Goal: Task Accomplishment & Management: Use online tool/utility

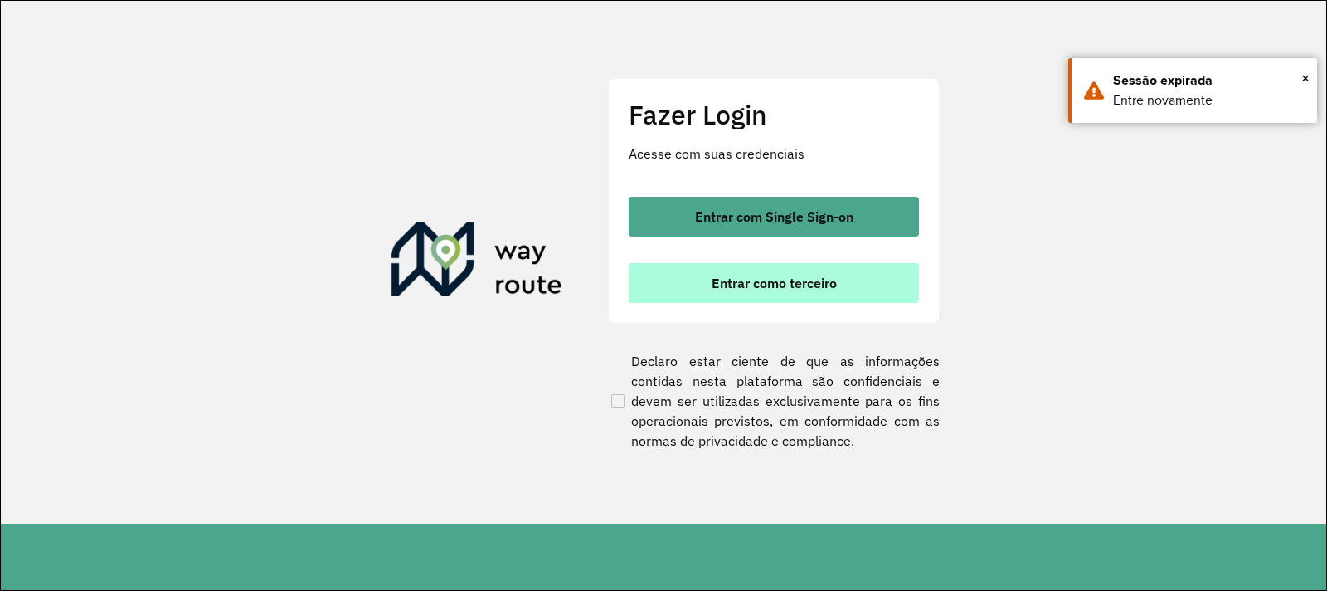
click at [726, 298] on button "Entrar como terceiro" at bounding box center [774, 283] width 290 height 40
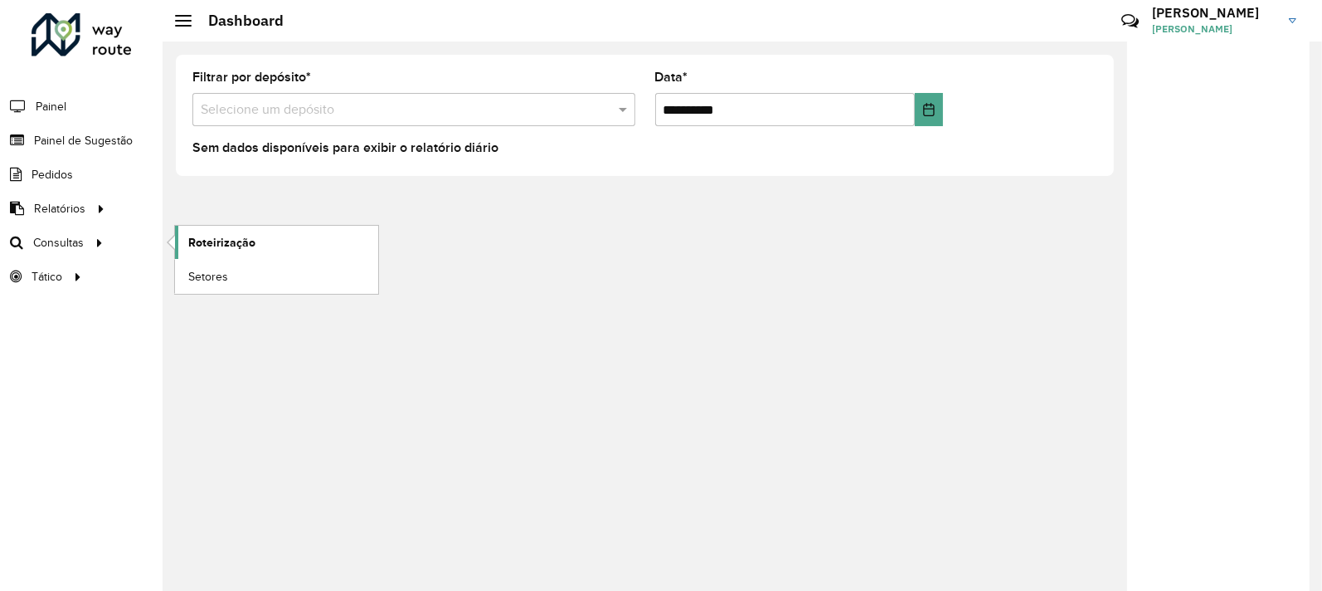
click at [213, 236] on span "Roteirização" at bounding box center [221, 242] width 67 height 17
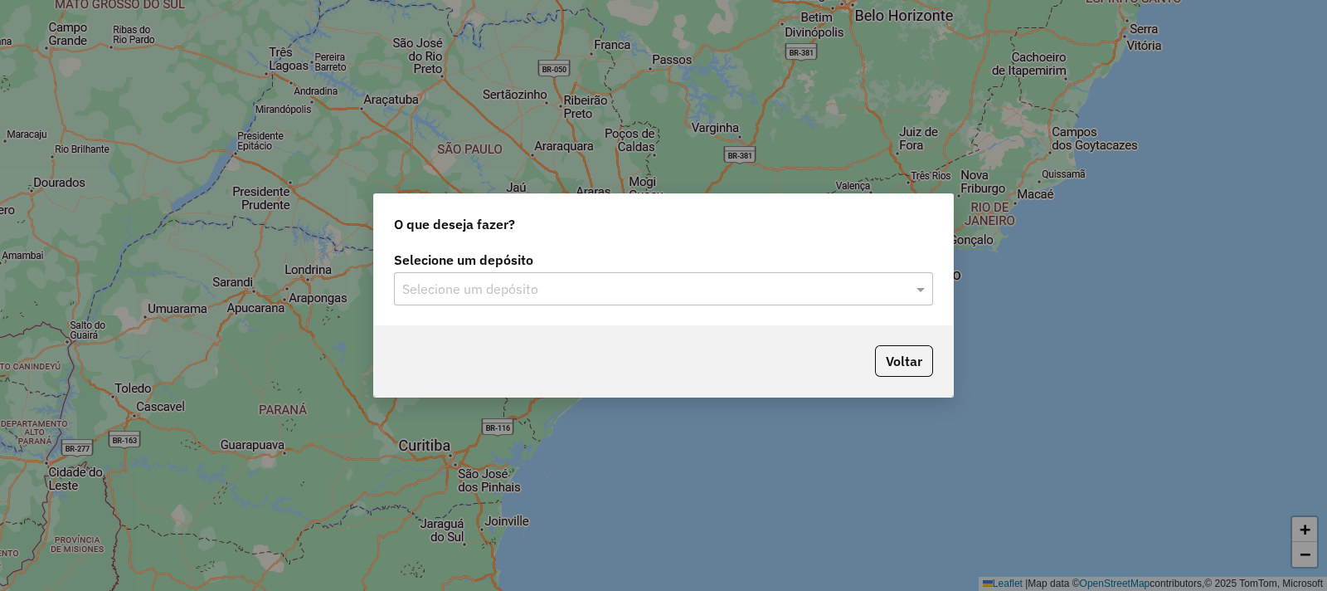
click at [522, 296] on input "text" at bounding box center [646, 290] width 489 height 20
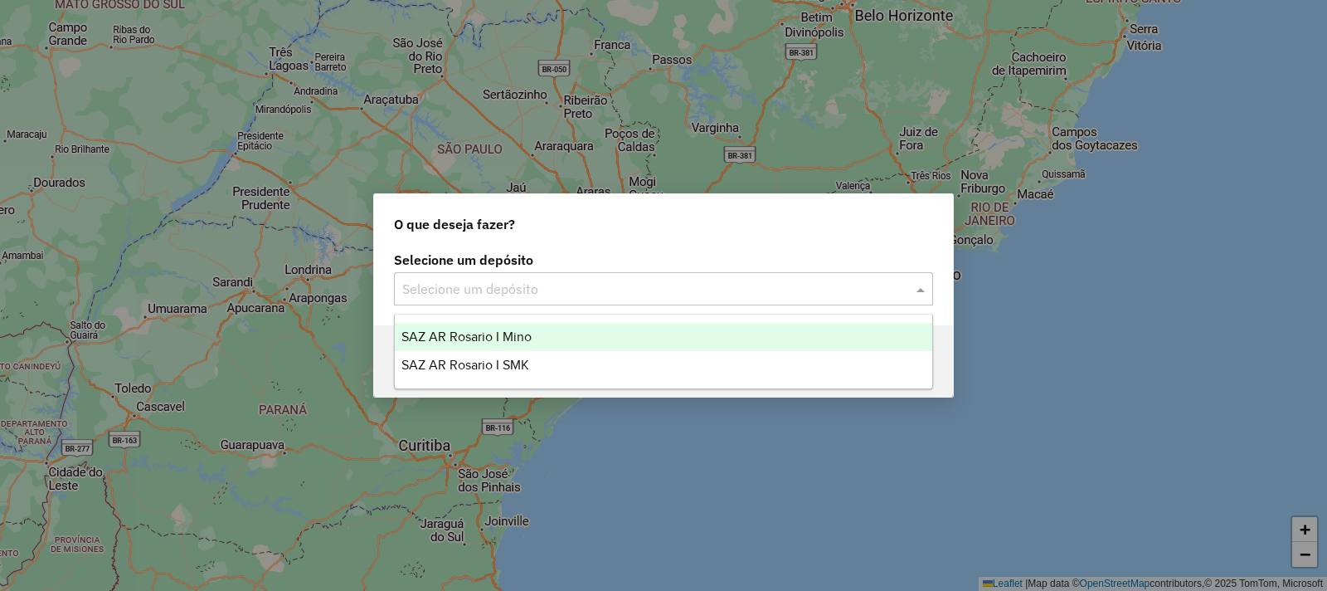
click at [513, 333] on span "SAZ AR Rosario I Mino" at bounding box center [466, 336] width 130 height 14
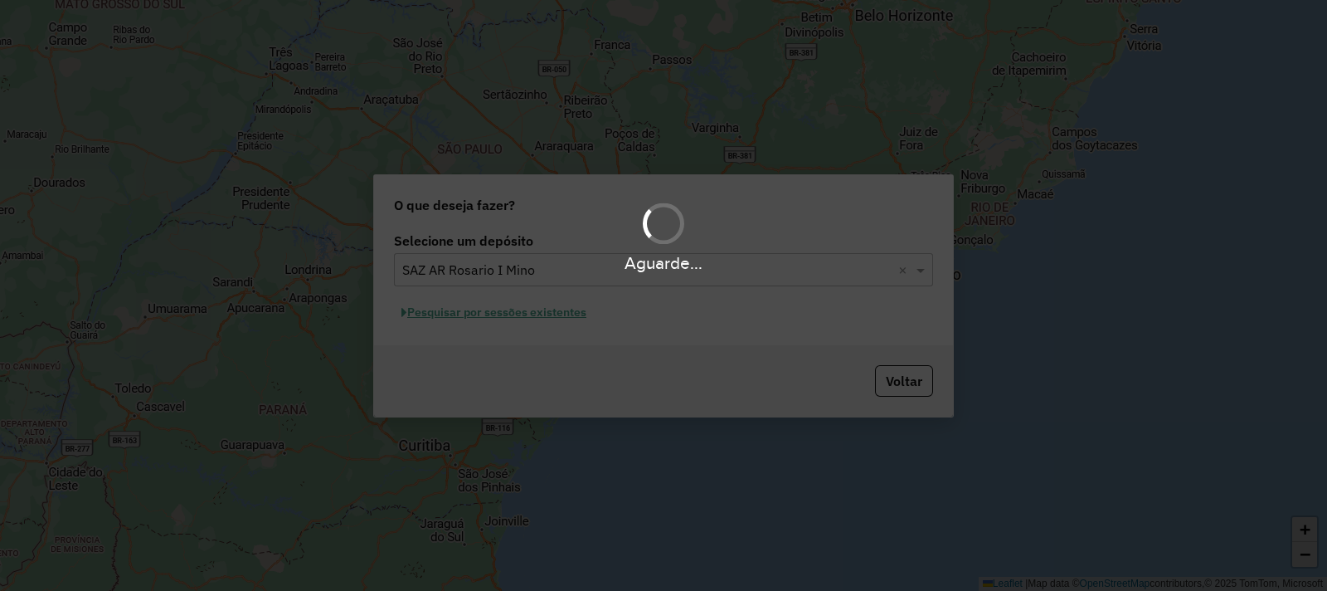
click at [499, 313] on div "Aguarde..." at bounding box center [663, 295] width 1327 height 591
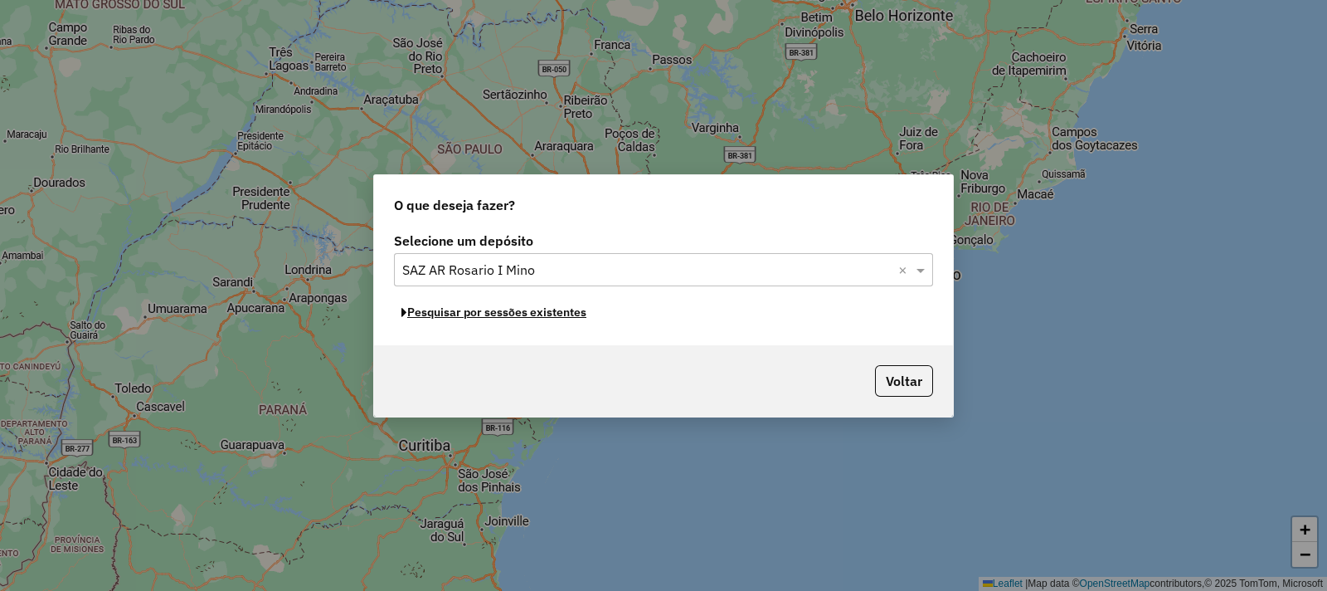
click at [499, 313] on button "Pesquisar por sessões existentes" at bounding box center [494, 312] width 200 height 26
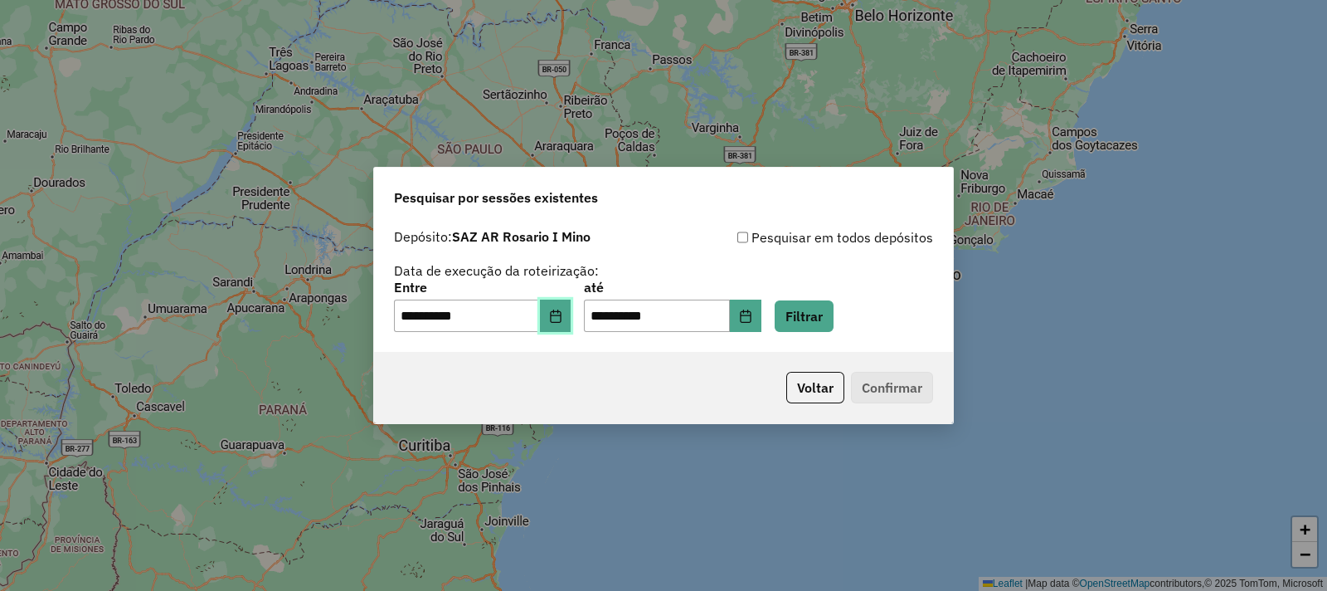
click at [562, 320] on button "Choose Date" at bounding box center [556, 315] width 32 height 33
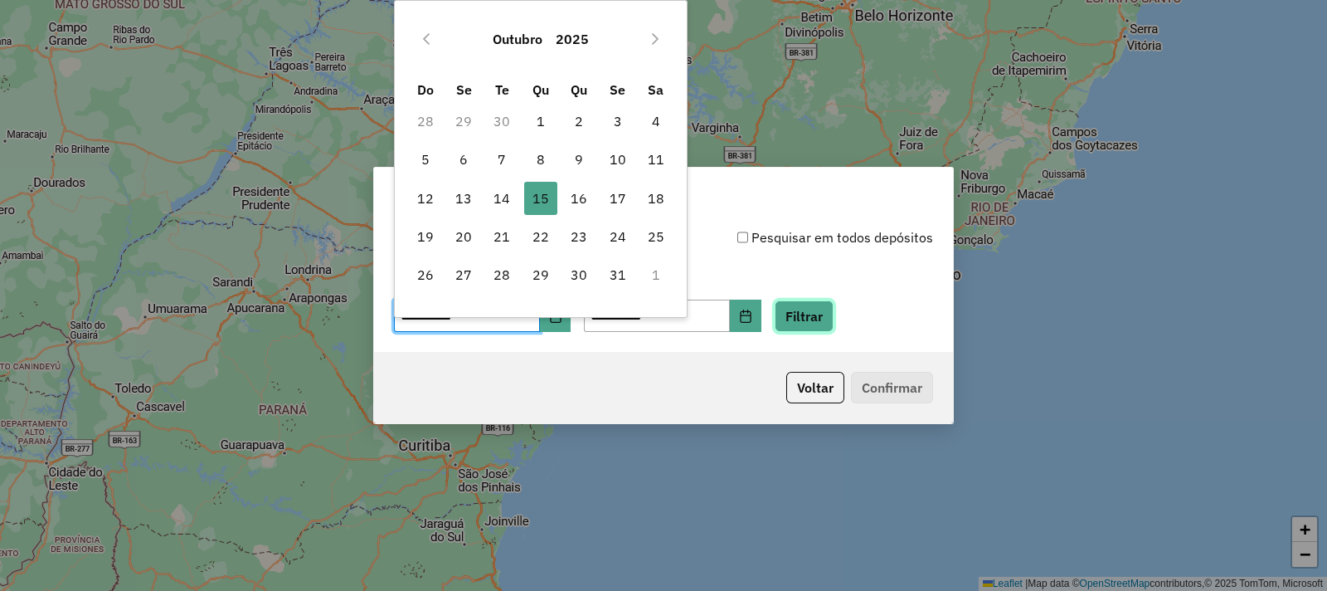
click at [813, 313] on button "Filtrar" at bounding box center [804, 316] width 59 height 32
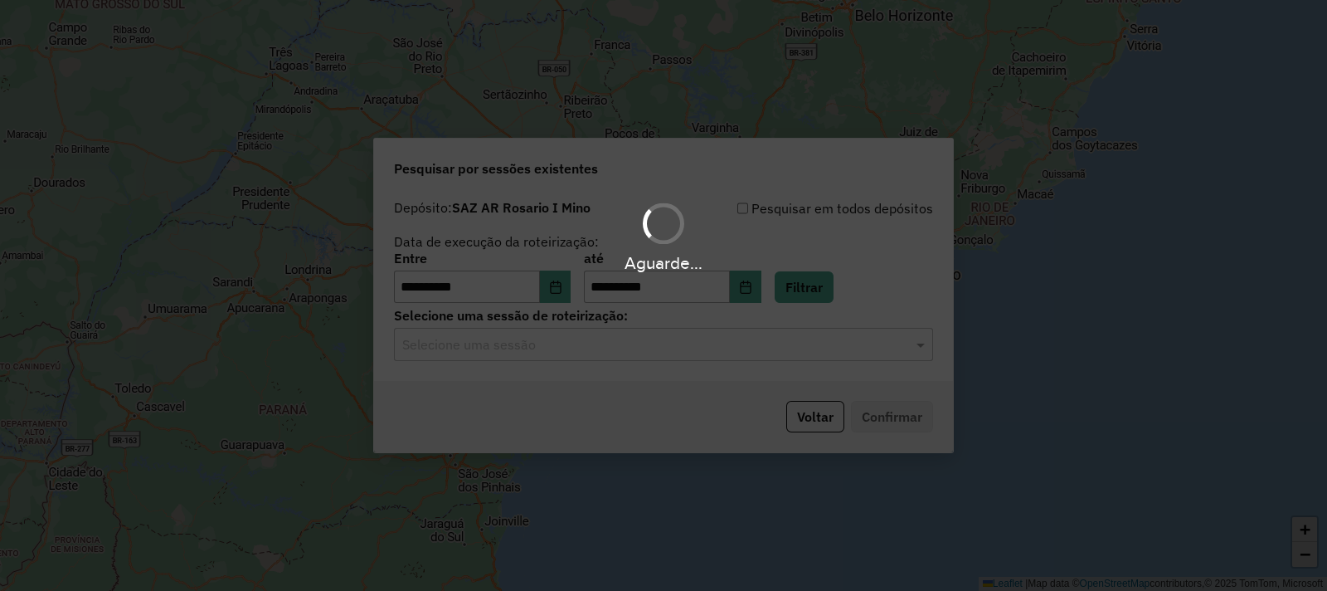
click at [545, 350] on div "Aguarde..." at bounding box center [663, 295] width 1327 height 591
click at [545, 350] on hb-app "**********" at bounding box center [663, 295] width 1327 height 591
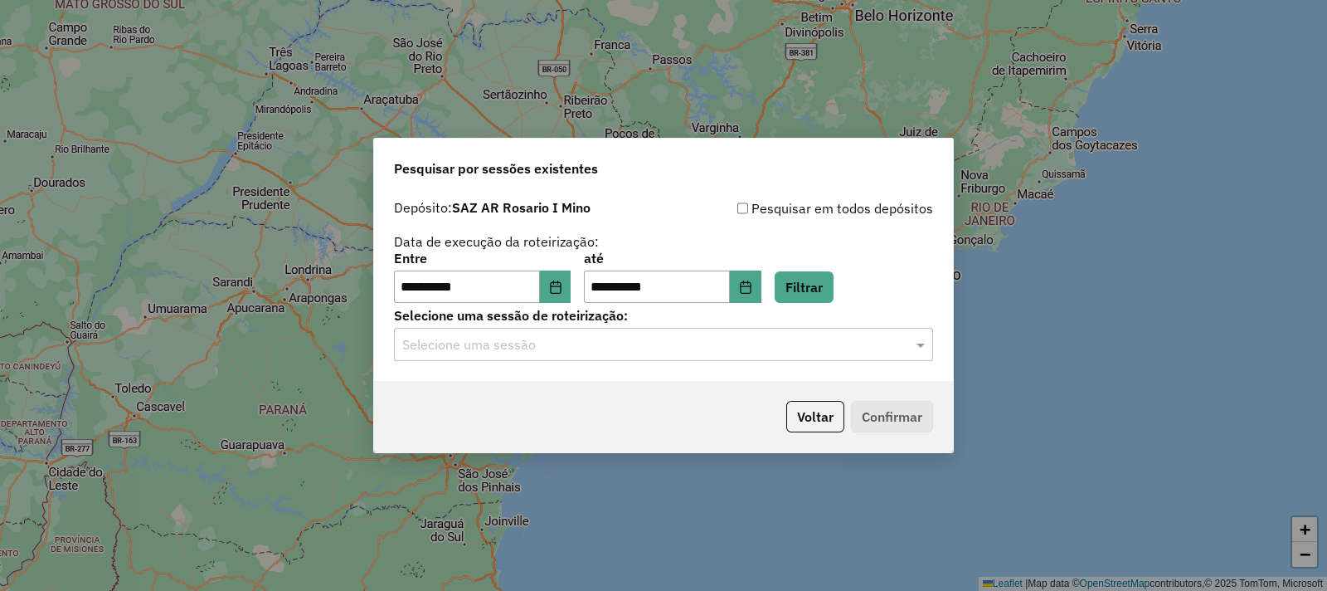
click at [545, 350] on input "text" at bounding box center [646, 345] width 489 height 20
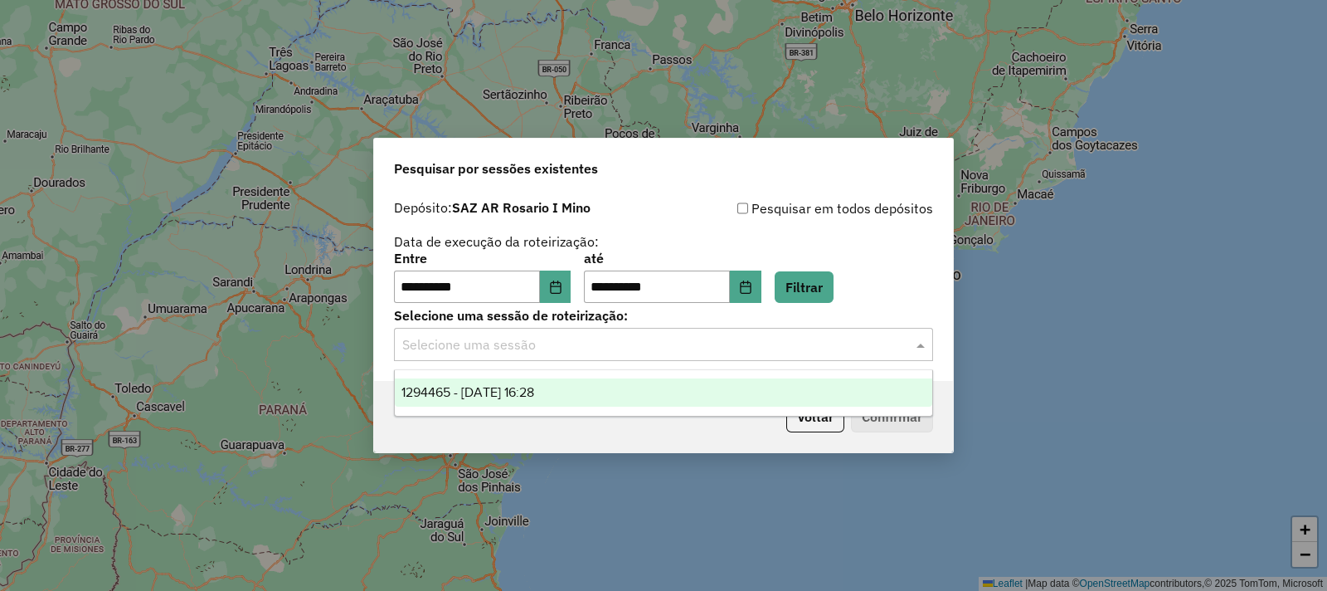
drag, startPoint x: 566, startPoint y: 389, endPoint x: 630, endPoint y: 404, distance: 66.4
click at [568, 390] on div "1294465 - 15/10/2025 16:28" at bounding box center [664, 392] width 538 height 28
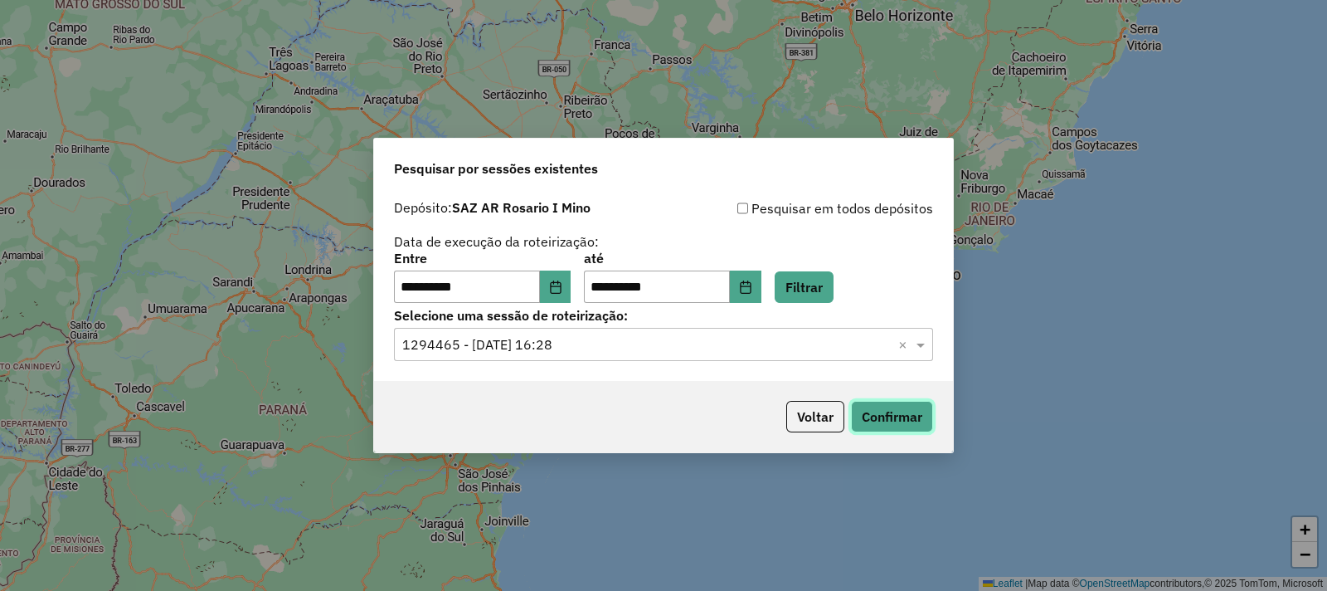
click at [875, 416] on button "Confirmar" at bounding box center [892, 417] width 82 height 32
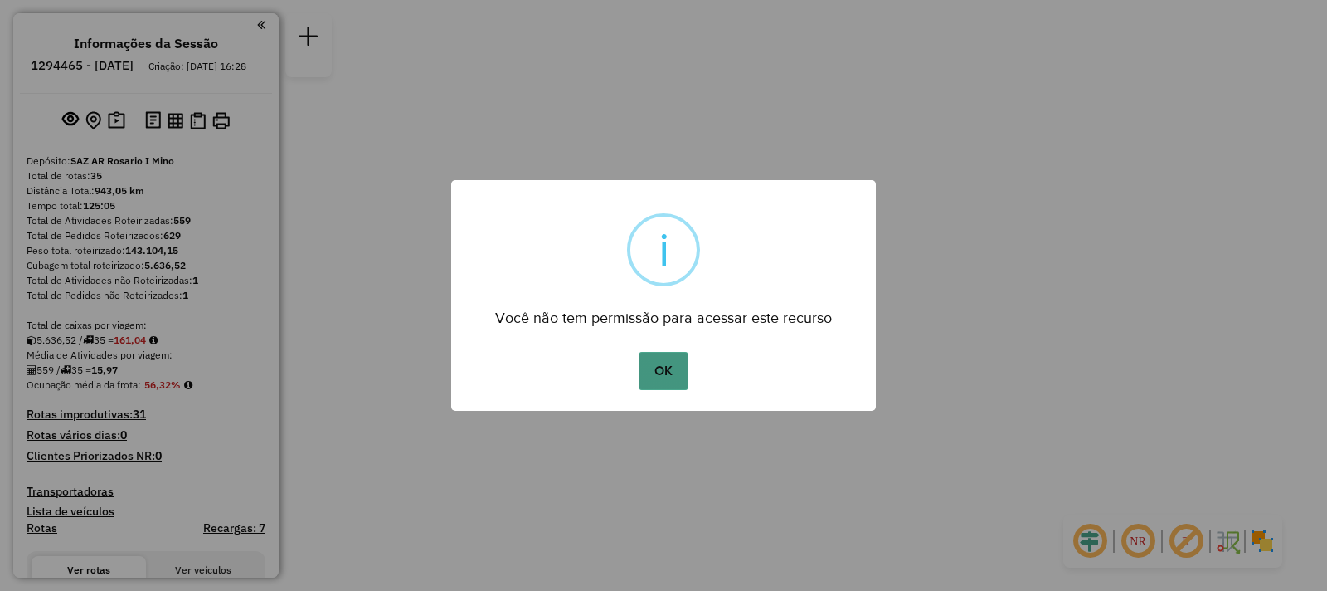
click at [643, 383] on button "OK" at bounding box center [663, 371] width 49 height 38
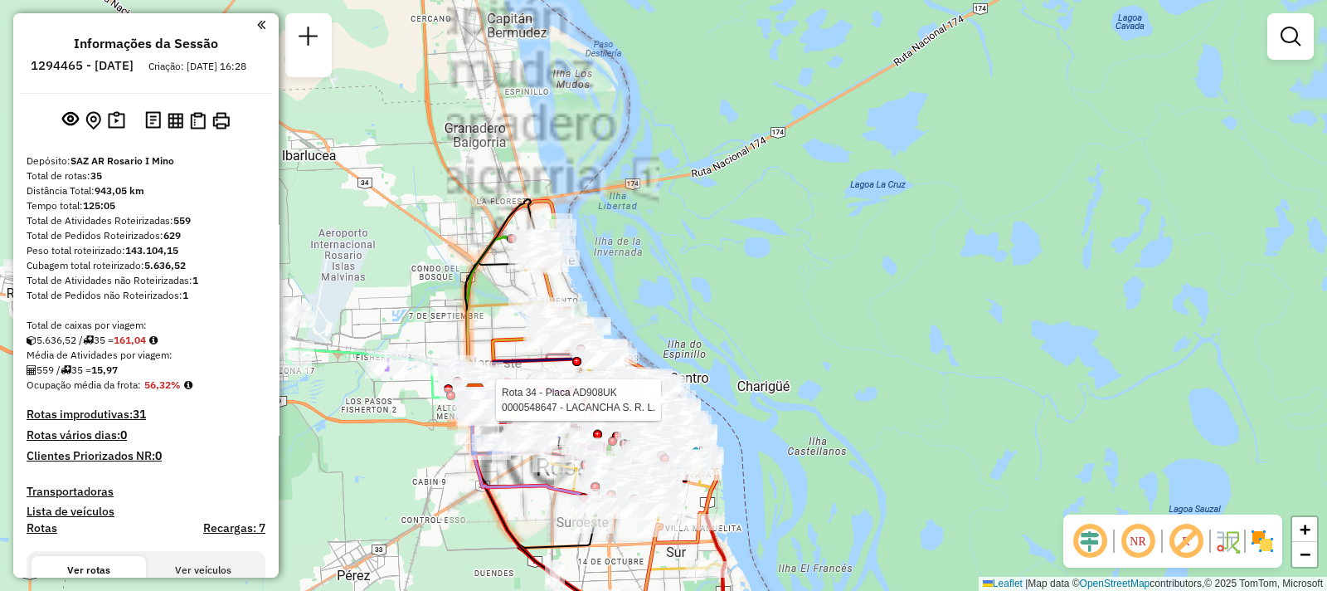
click at [0, 0] on div "Rota 16 - Placa AB951JL 0000465206 - MARTINEZ EZEQUIEL Rota 34 - Placa AD908UK …" at bounding box center [0, 0] width 0 height 0
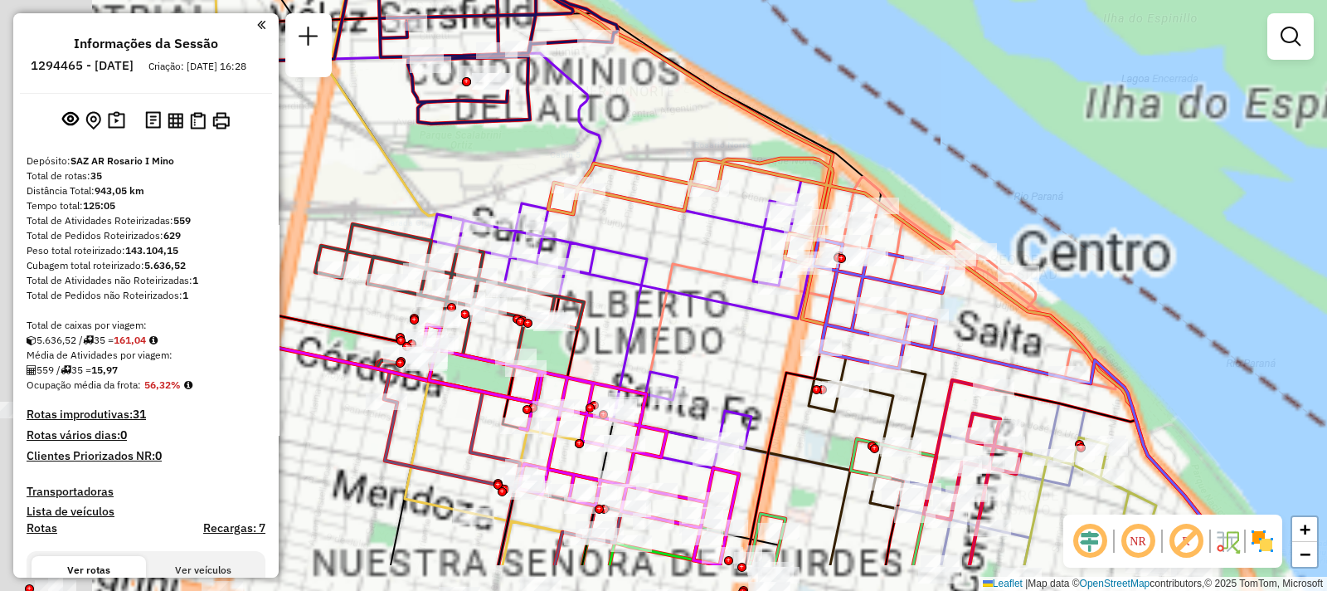
drag, startPoint x: 825, startPoint y: 246, endPoint x: 984, endPoint y: 159, distance: 180.4
click at [984, 159] on icon at bounding box center [653, 210] width 1183 height 708
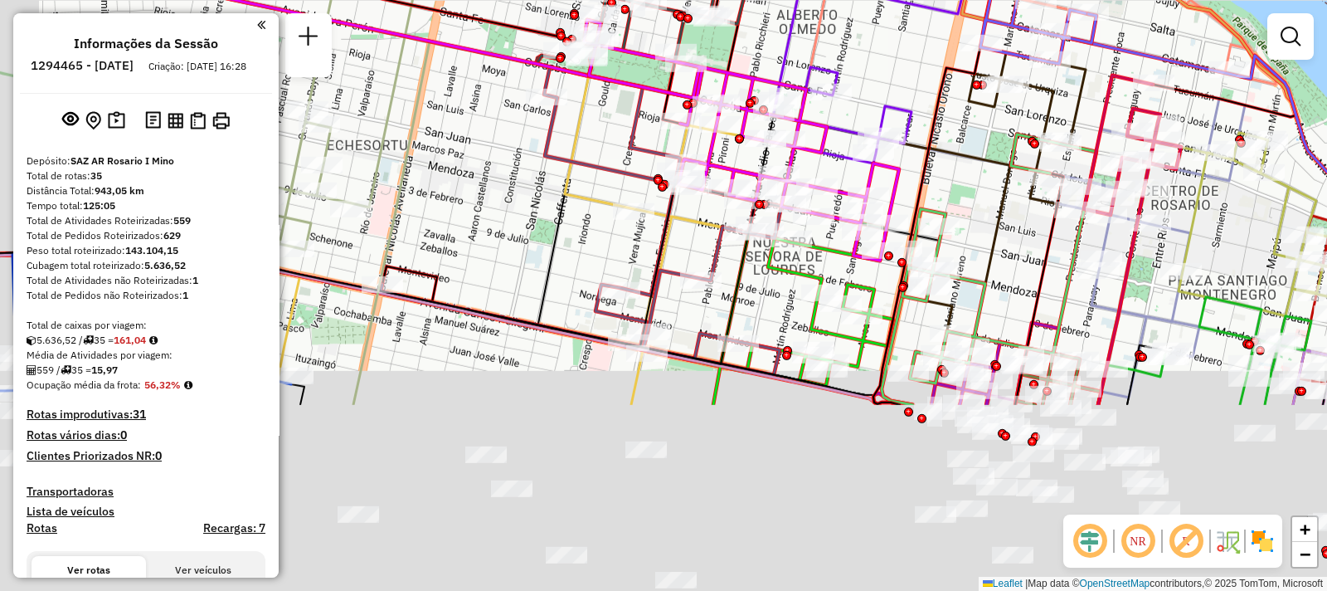
drag, startPoint x: 780, startPoint y: 425, endPoint x: 860, endPoint y: 180, distance: 257.6
click at [860, 180] on icon at bounding box center [741, 140] width 315 height 241
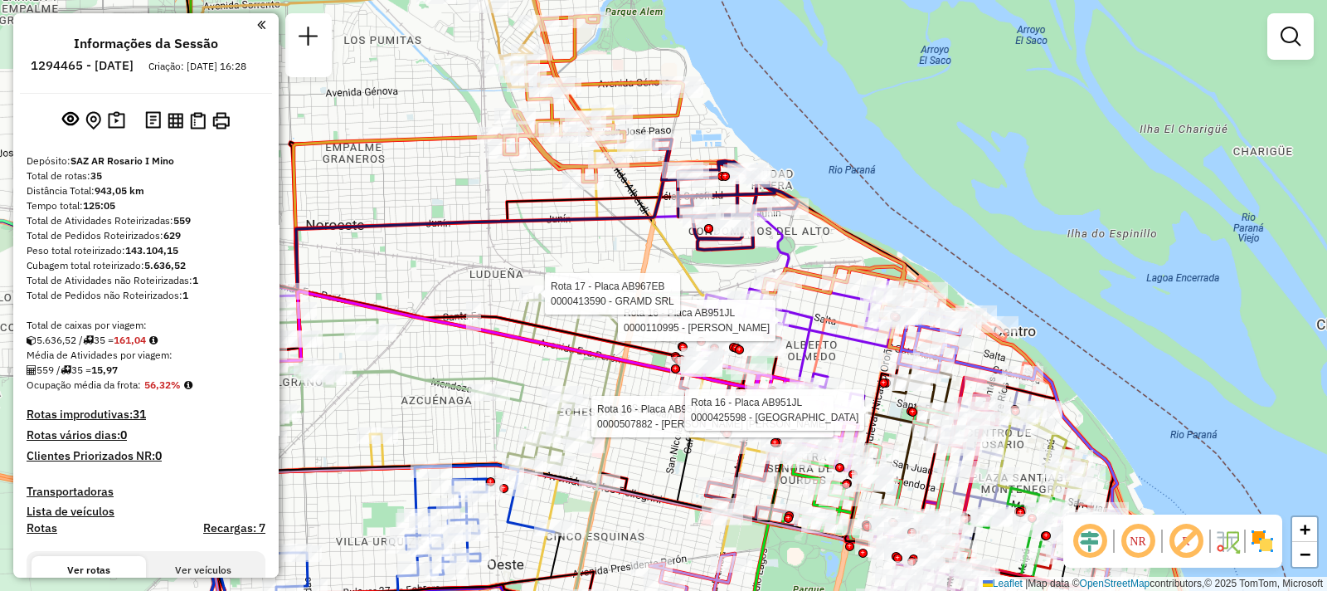
select select "**********"
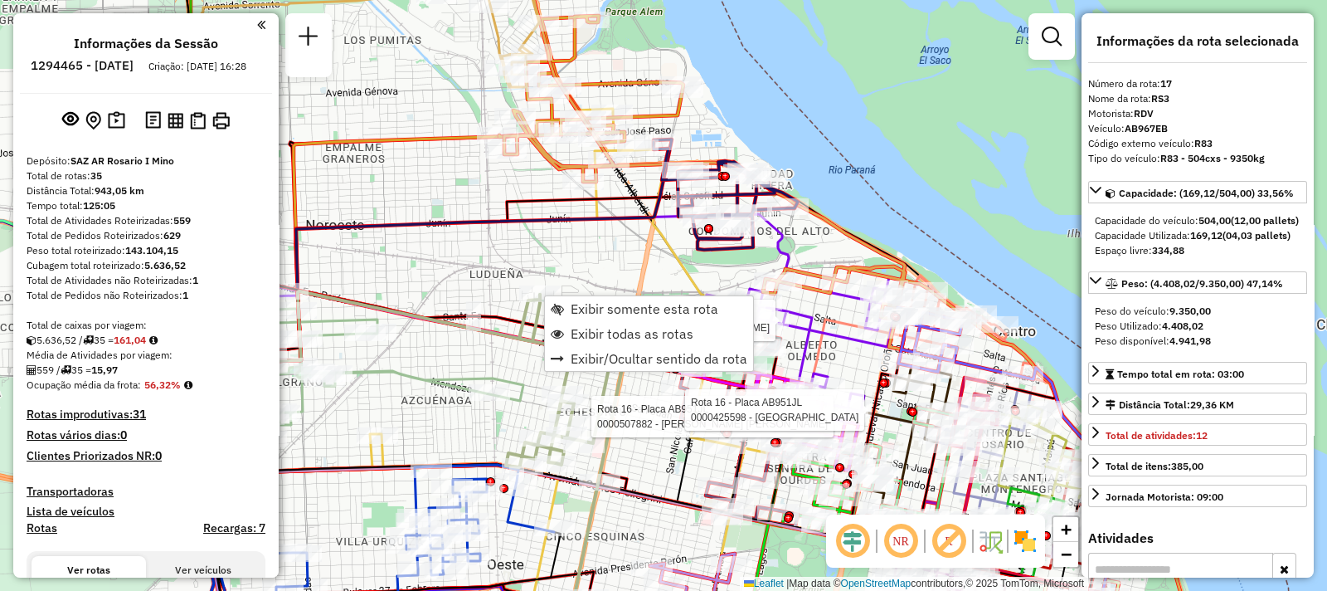
scroll to position [1849, 0]
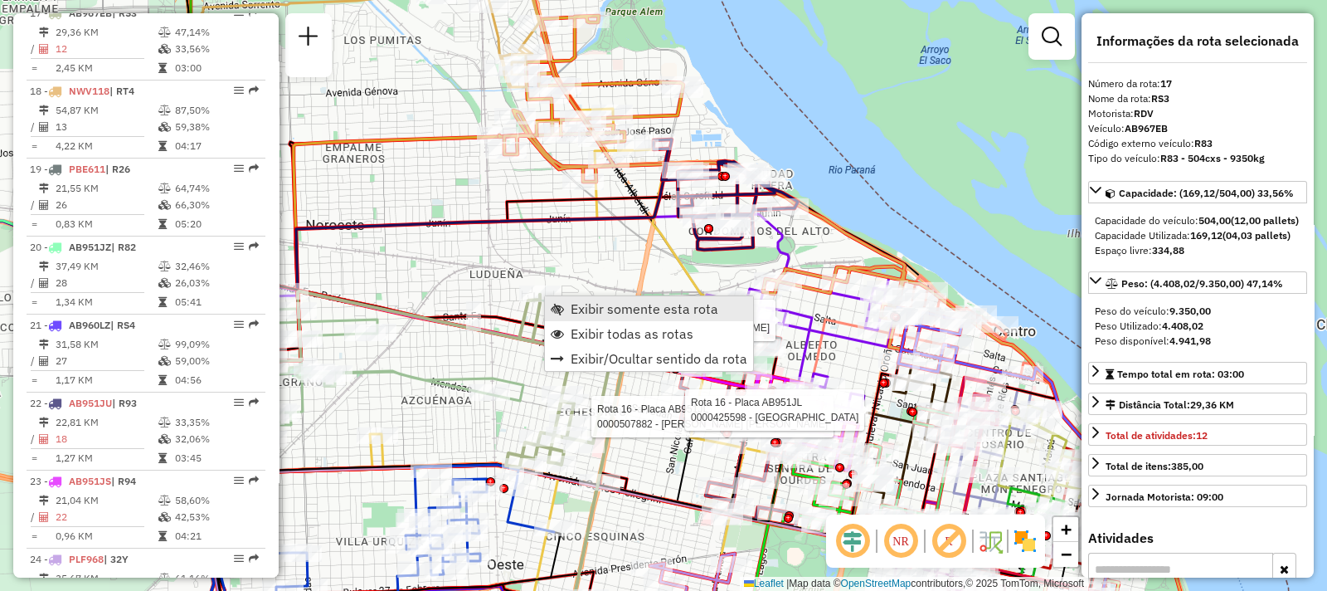
click at [572, 315] on span "Exibir somente esta rota" at bounding box center [645, 308] width 148 height 13
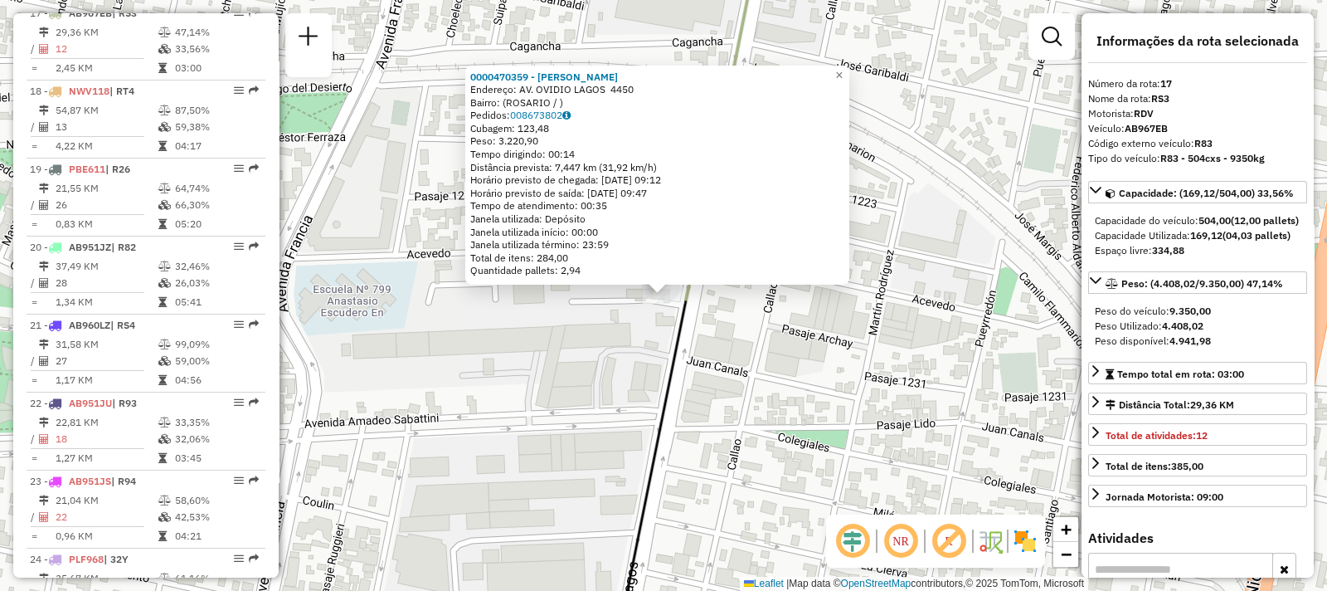
drag, startPoint x: 776, startPoint y: 423, endPoint x: 751, endPoint y: 410, distance: 28.9
click at [776, 423] on div "0000470359 - OTERO LAURA SELENE Endereço: AV. OVIDIO LAGOS 4450 Bairro: (ROSARI…" at bounding box center [663, 295] width 1327 height 591
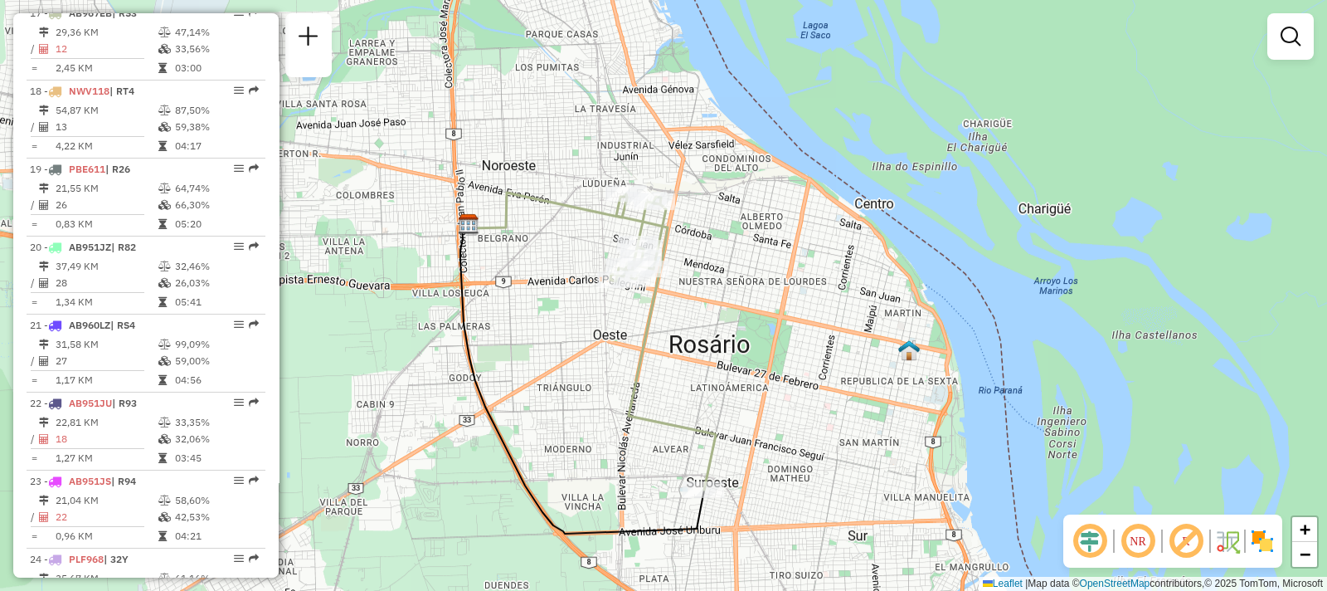
drag, startPoint x: 713, startPoint y: 260, endPoint x: 713, endPoint y: 382, distance: 121.1
click at [713, 382] on div "Janela de atendimento Grade de atendimento Capacidade Transportadoras Veículos …" at bounding box center [663, 295] width 1327 height 591
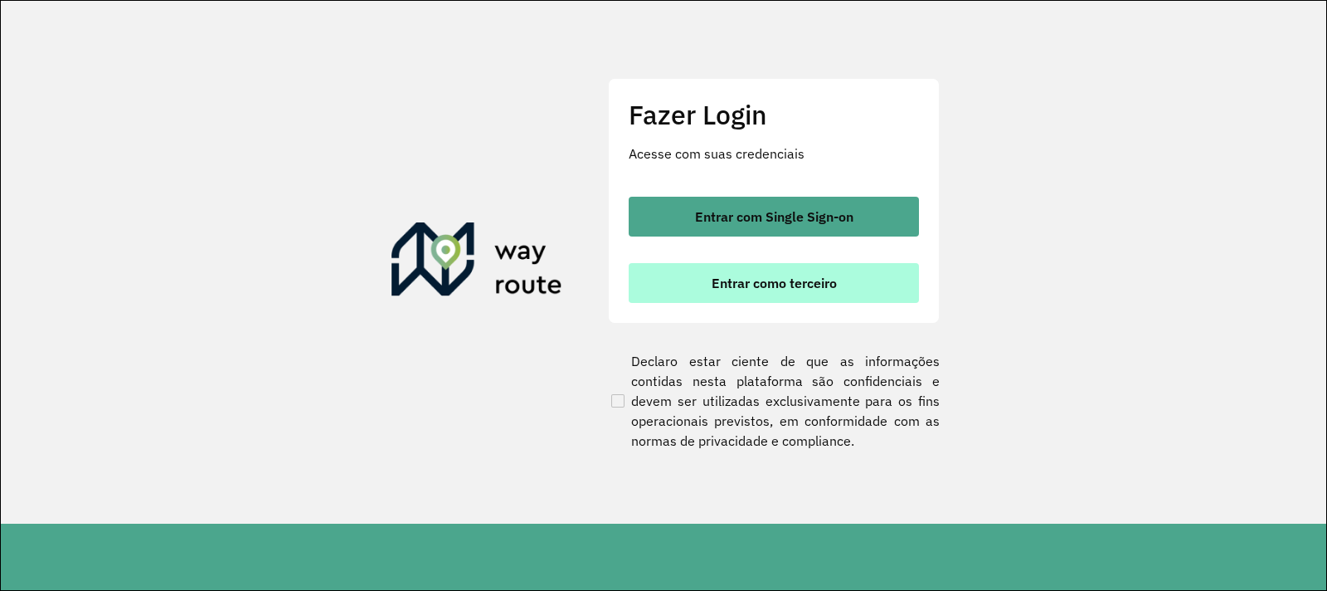
click at [789, 290] on span "Entrar como terceiro" at bounding box center [774, 282] width 125 height 13
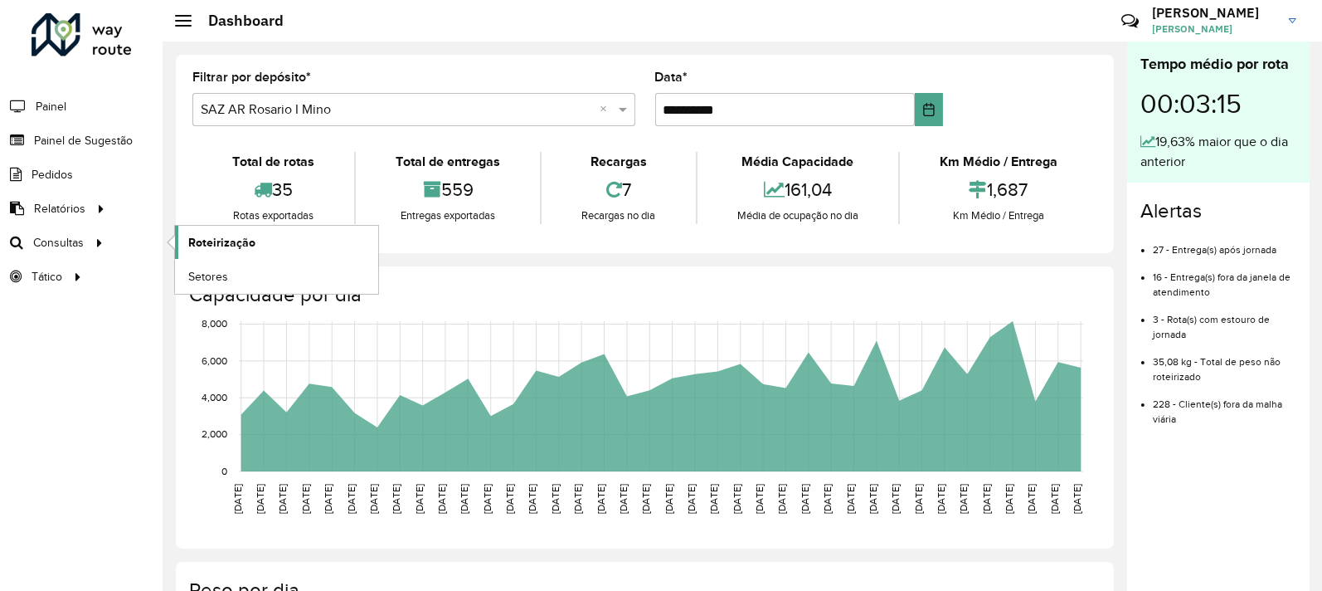
click at [260, 236] on link "Roteirização" at bounding box center [276, 242] width 203 height 33
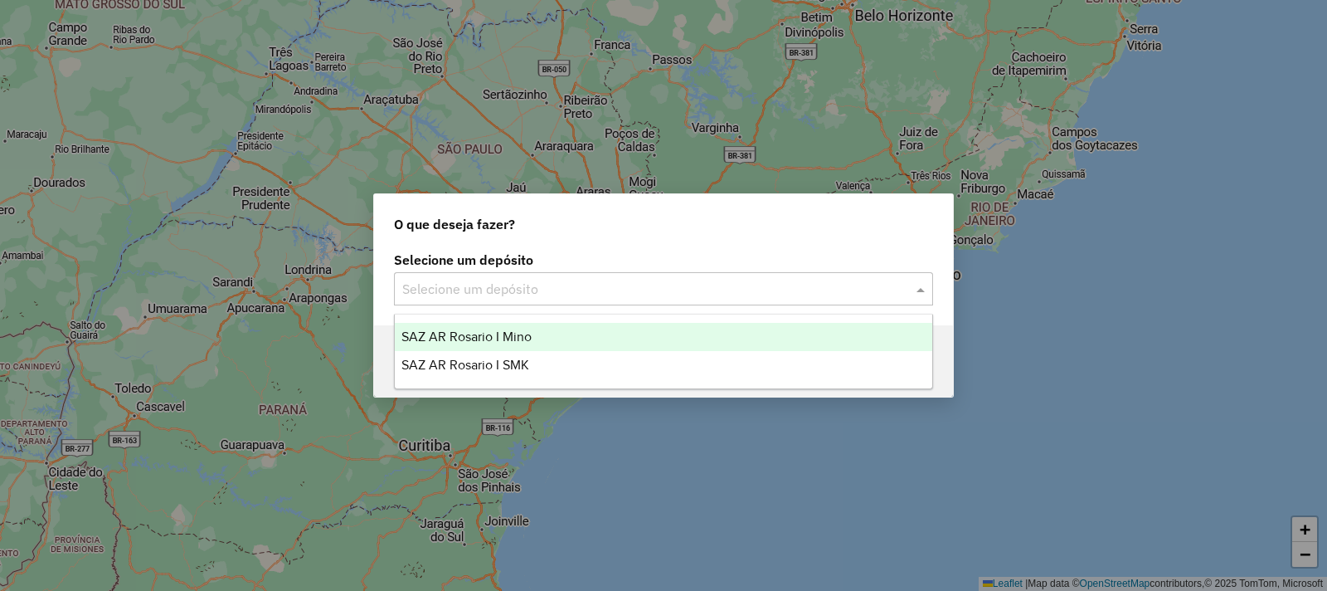
click at [510, 290] on input "text" at bounding box center [646, 290] width 489 height 20
click at [506, 335] on span "SAZ AR Rosario I Mino" at bounding box center [466, 336] width 130 height 14
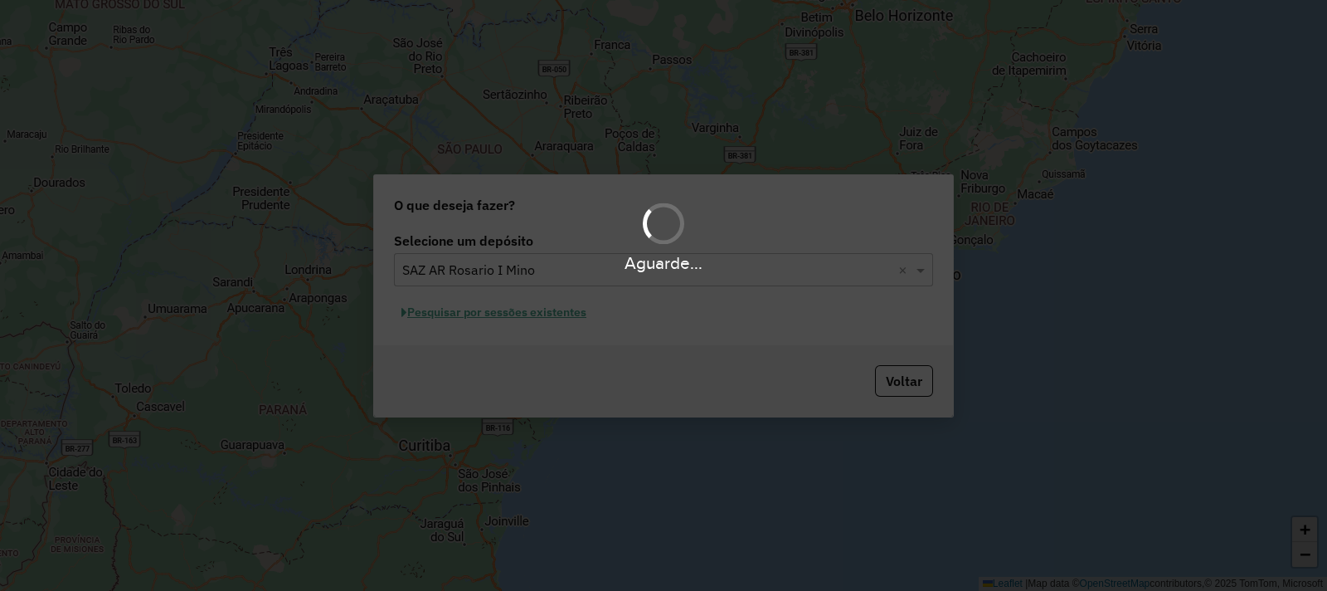
click at [481, 317] on div "Aguarde..." at bounding box center [663, 295] width 1327 height 591
click at [481, 315] on div "Aguarde..." at bounding box center [663, 295] width 1327 height 591
click at [481, 315] on button "Pesquisar por sessões existentes" at bounding box center [494, 312] width 200 height 26
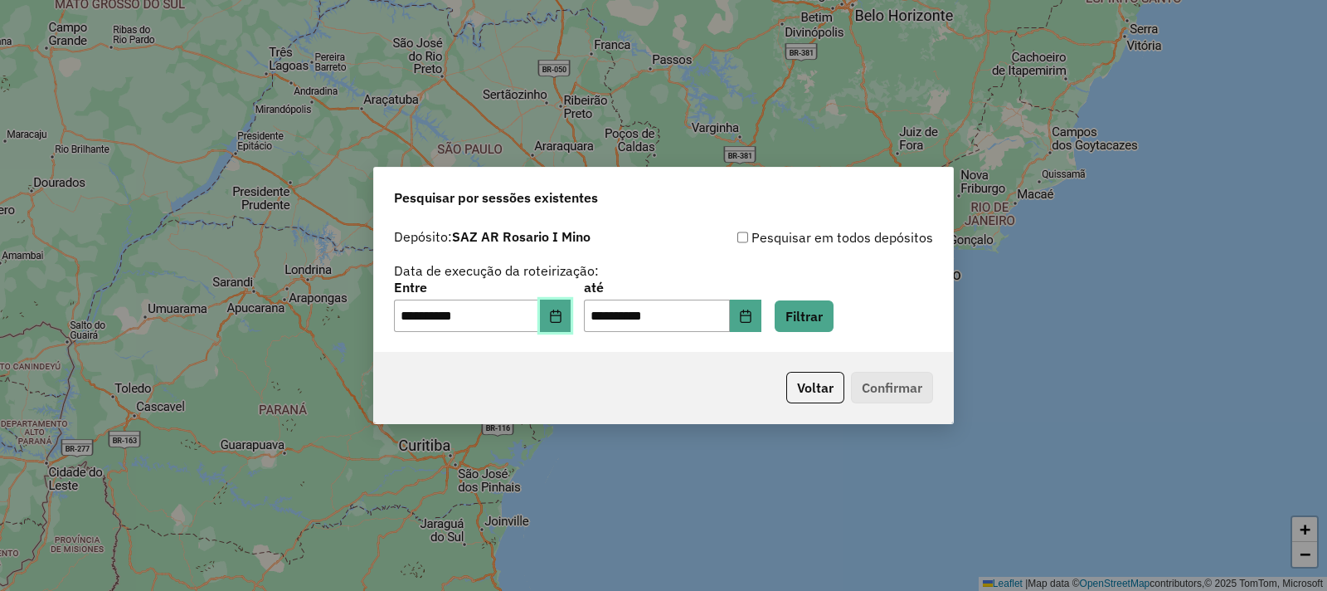
click at [572, 326] on button "Choose Date" at bounding box center [556, 315] width 32 height 33
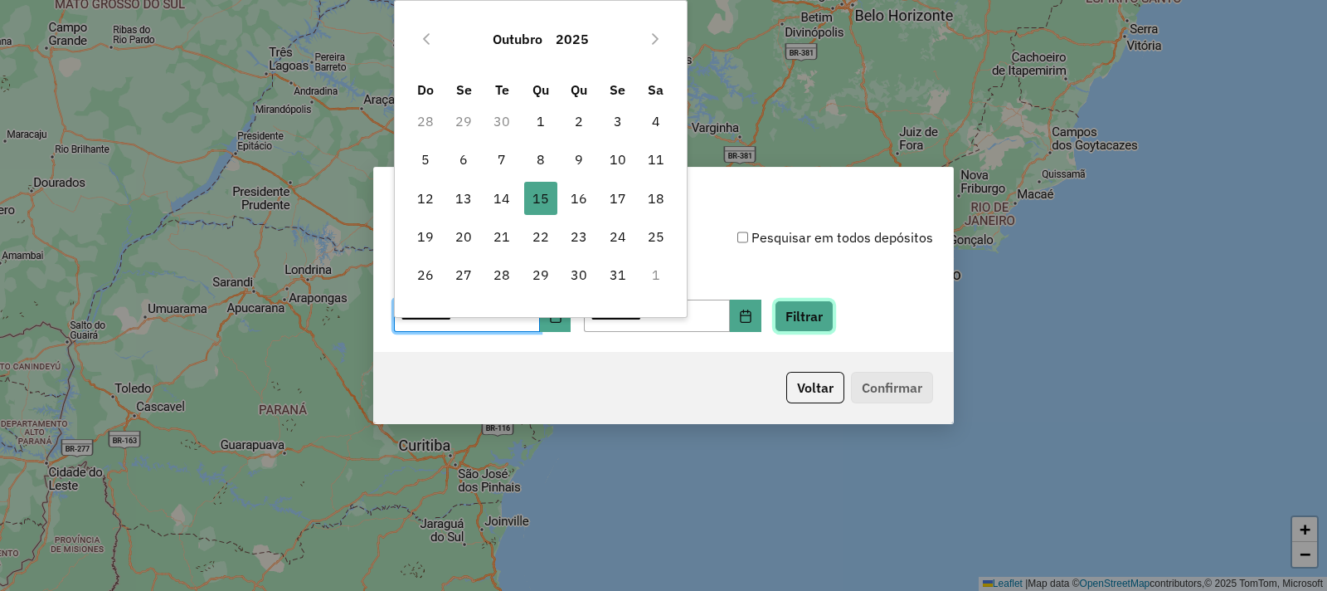
click at [843, 299] on div "**********" at bounding box center [663, 306] width 539 height 51
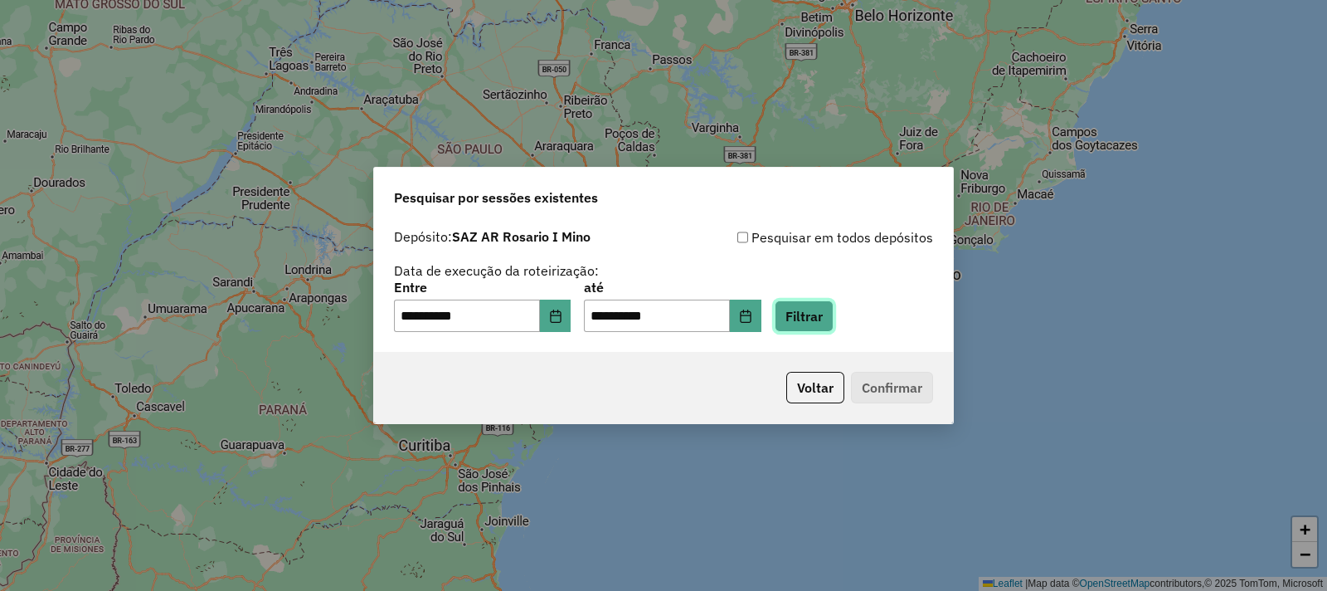
click at [834, 324] on button "Filtrar" at bounding box center [804, 316] width 59 height 32
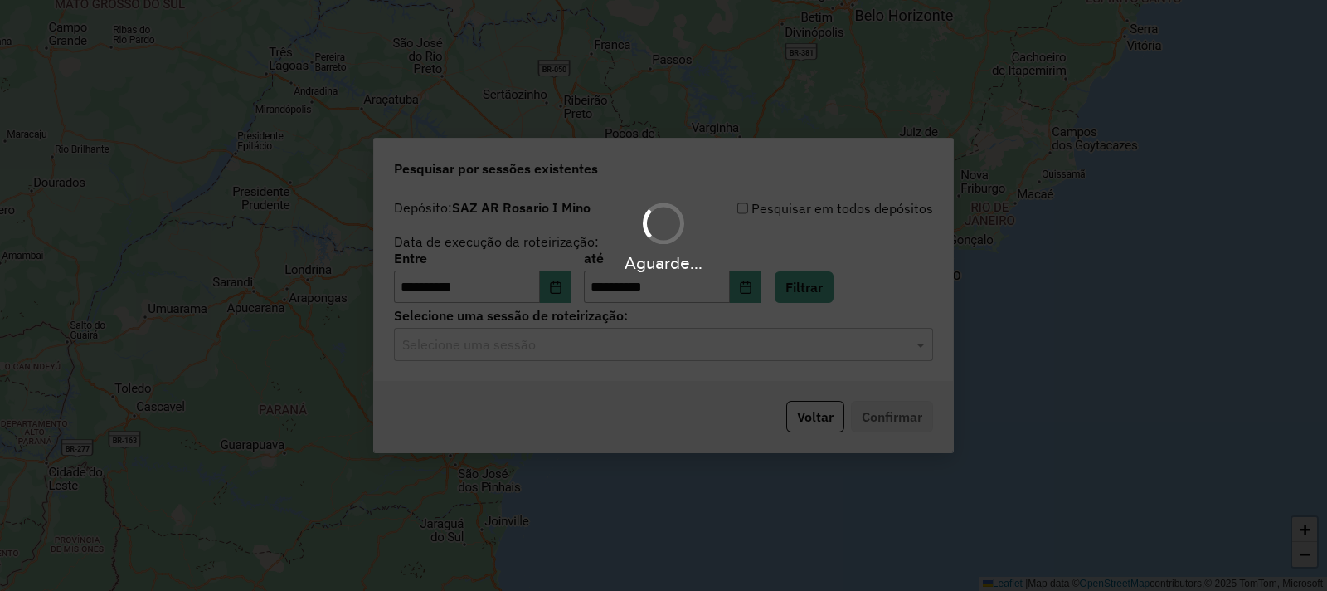
click at [523, 357] on div "Aguarde..." at bounding box center [663, 295] width 1327 height 591
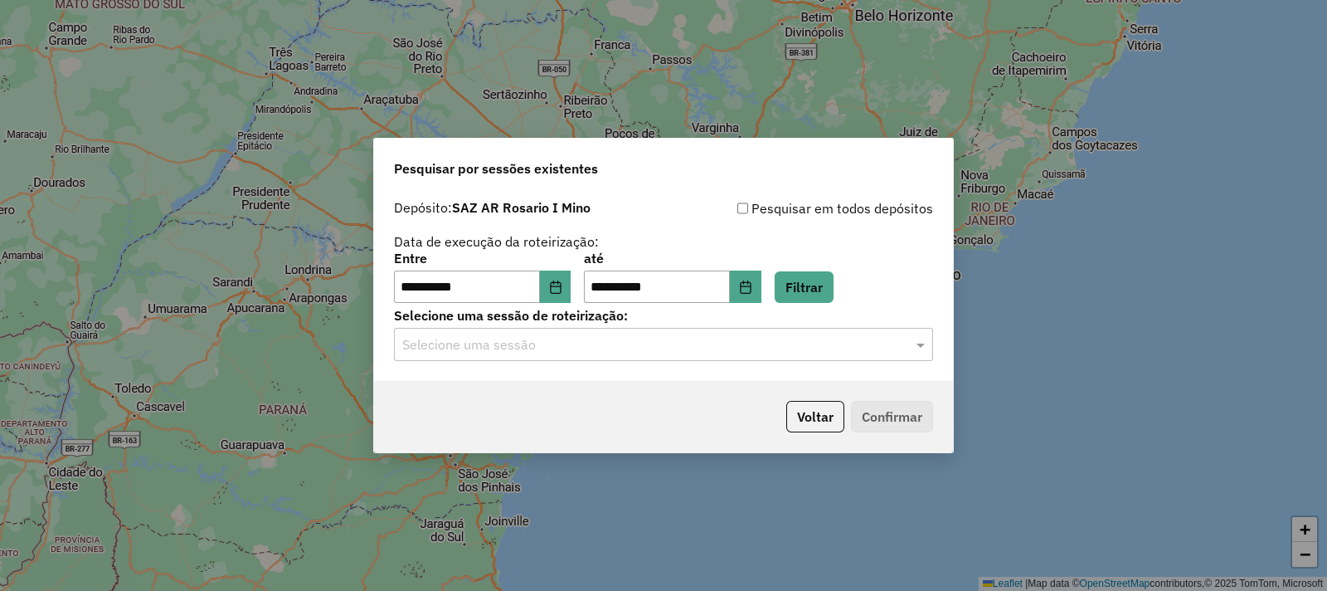
click at [533, 348] on input "text" at bounding box center [646, 345] width 489 height 20
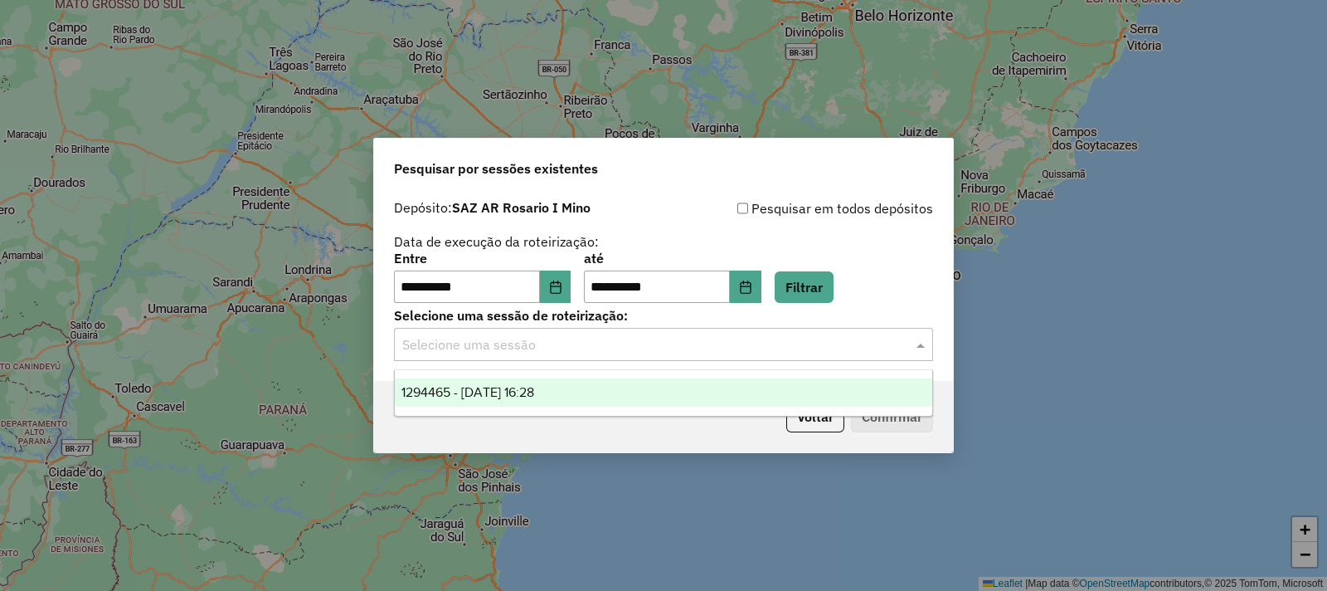
click at [534, 396] on span "1294465 - 15/10/2025 16:28" at bounding box center [467, 392] width 133 height 14
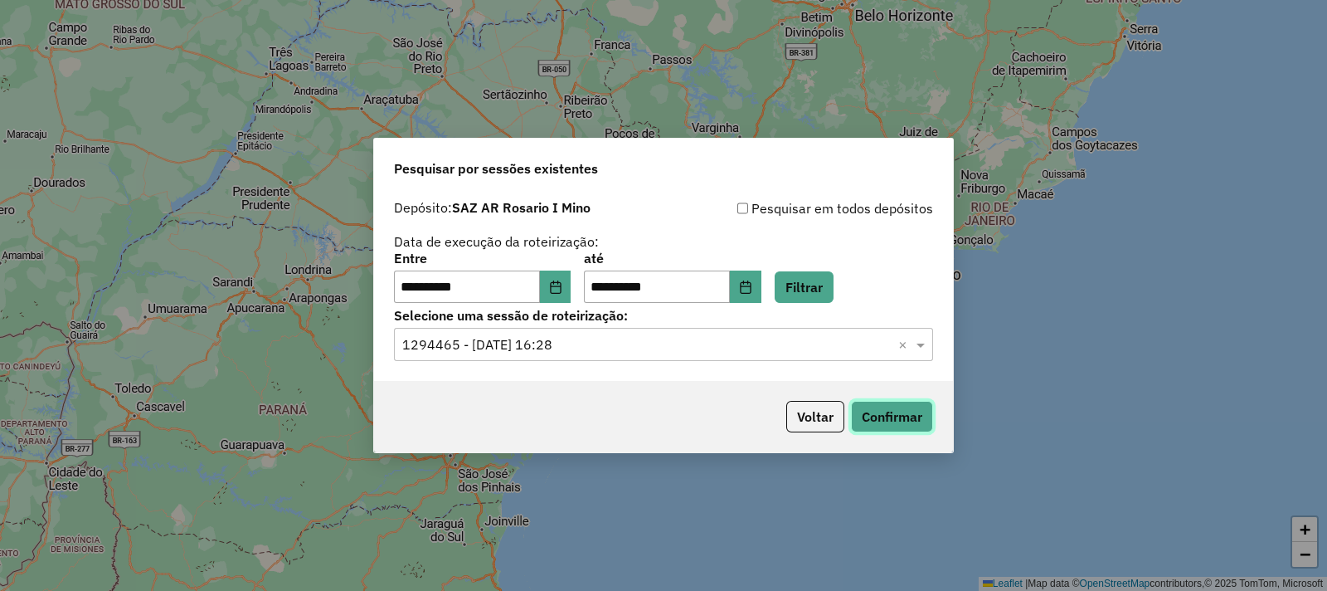
click at [890, 411] on button "Confirmar" at bounding box center [892, 417] width 82 height 32
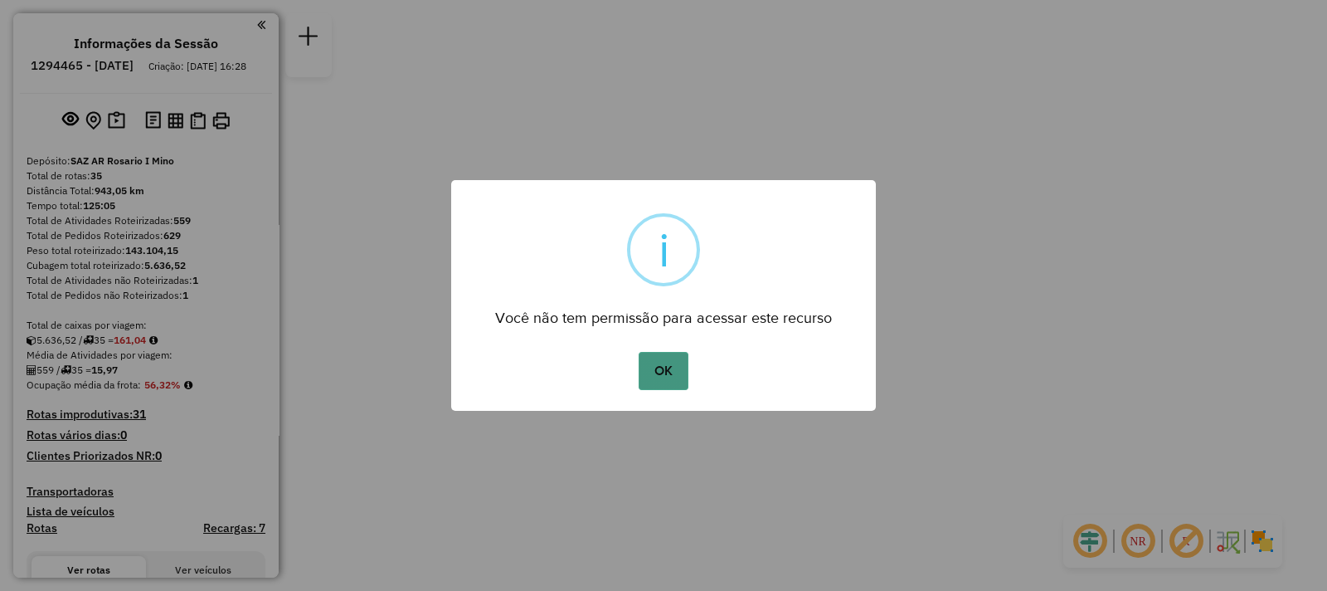
click at [646, 373] on button "OK" at bounding box center [663, 371] width 49 height 38
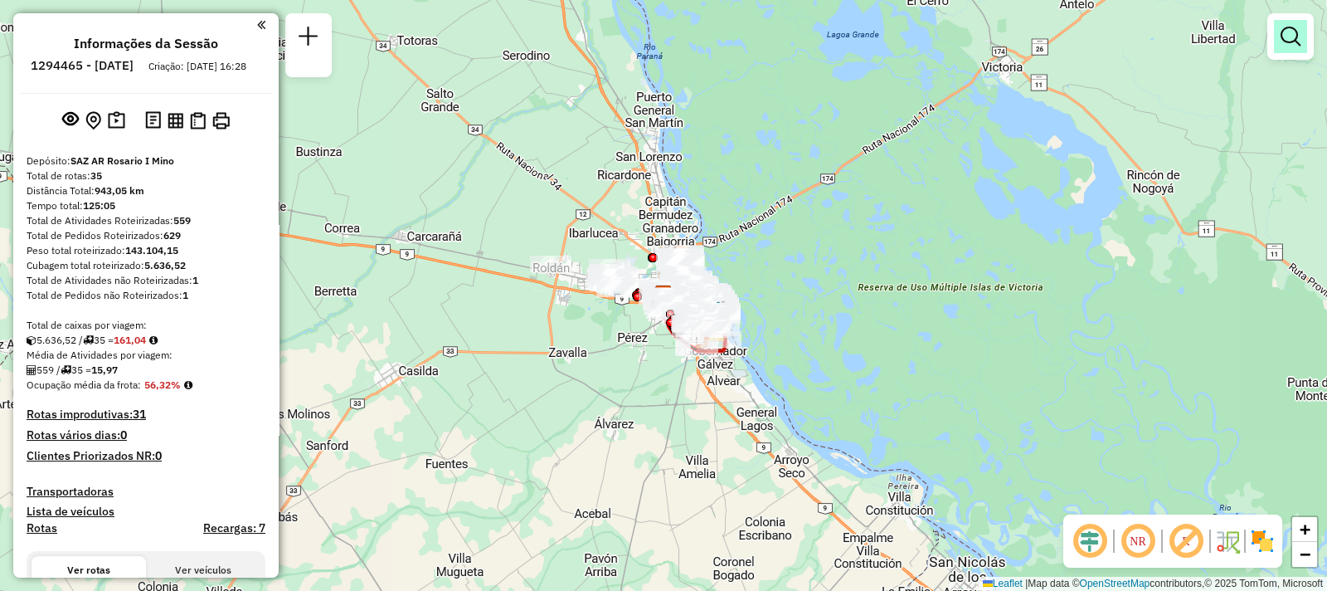
click at [1282, 51] on link at bounding box center [1290, 36] width 33 height 33
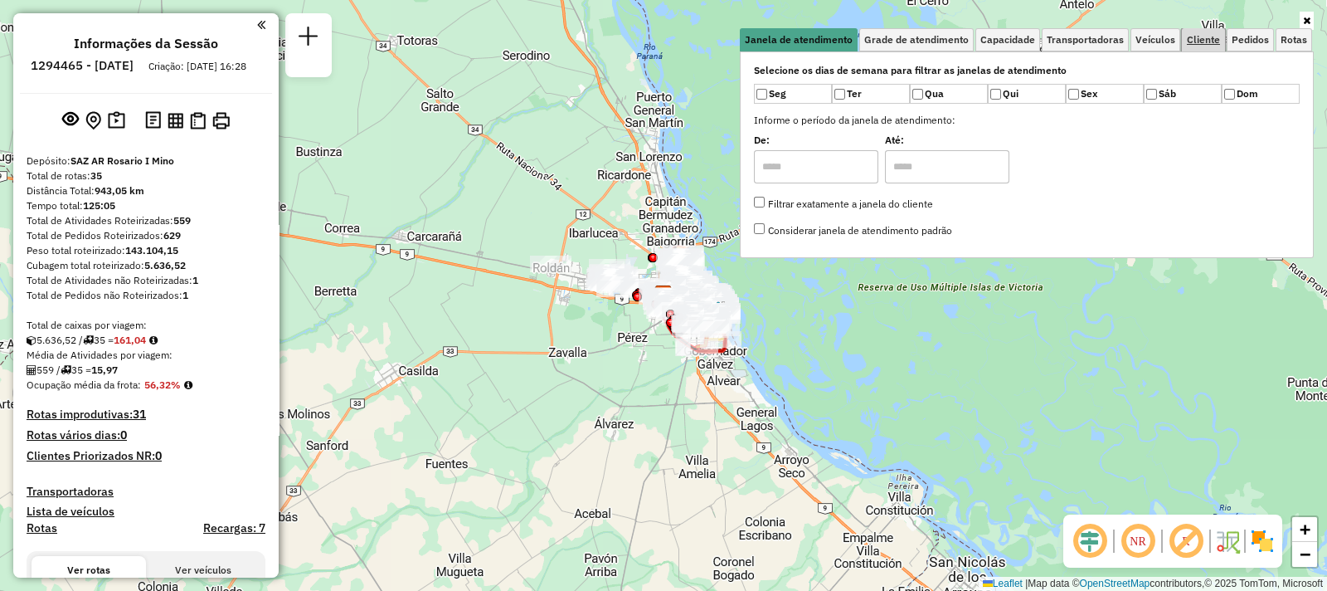
click at [1201, 43] on span "Cliente" at bounding box center [1203, 40] width 33 height 10
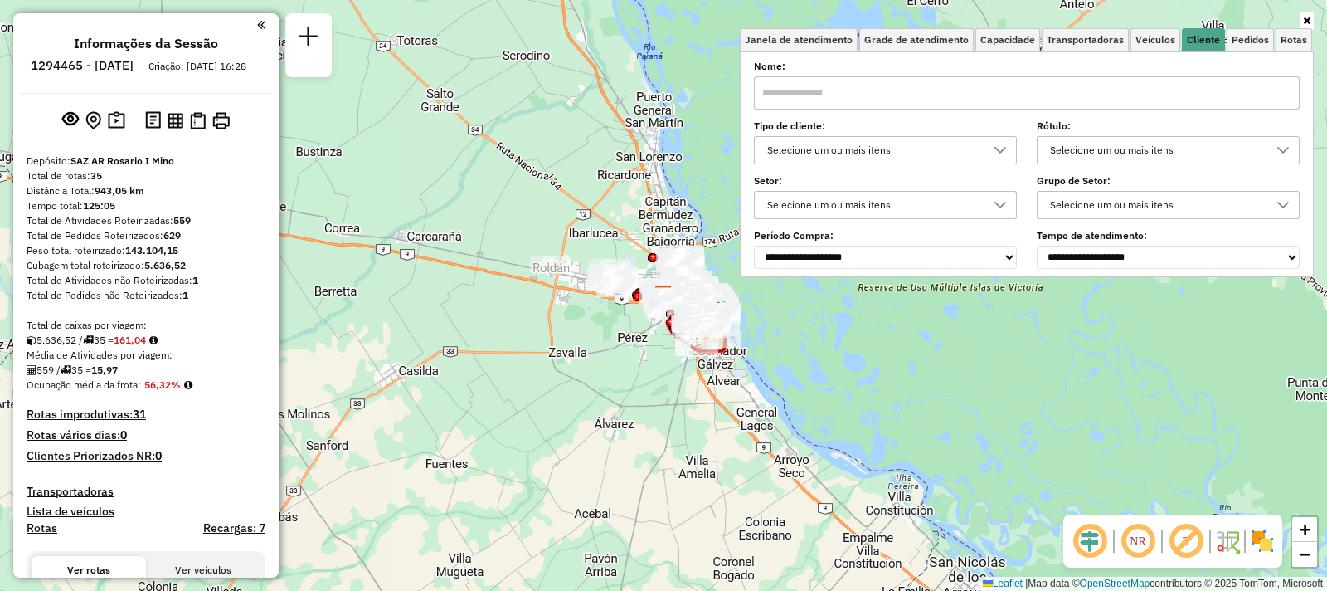
click at [960, 95] on input "text" at bounding box center [1027, 92] width 546 height 33
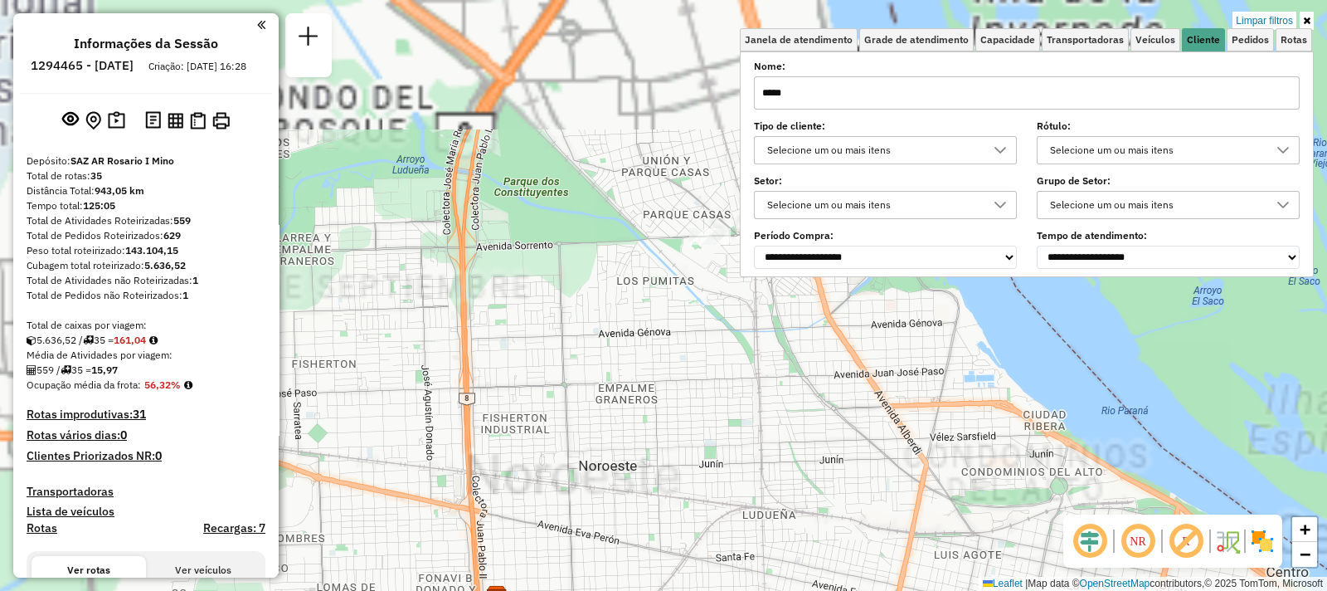
type input "*****"
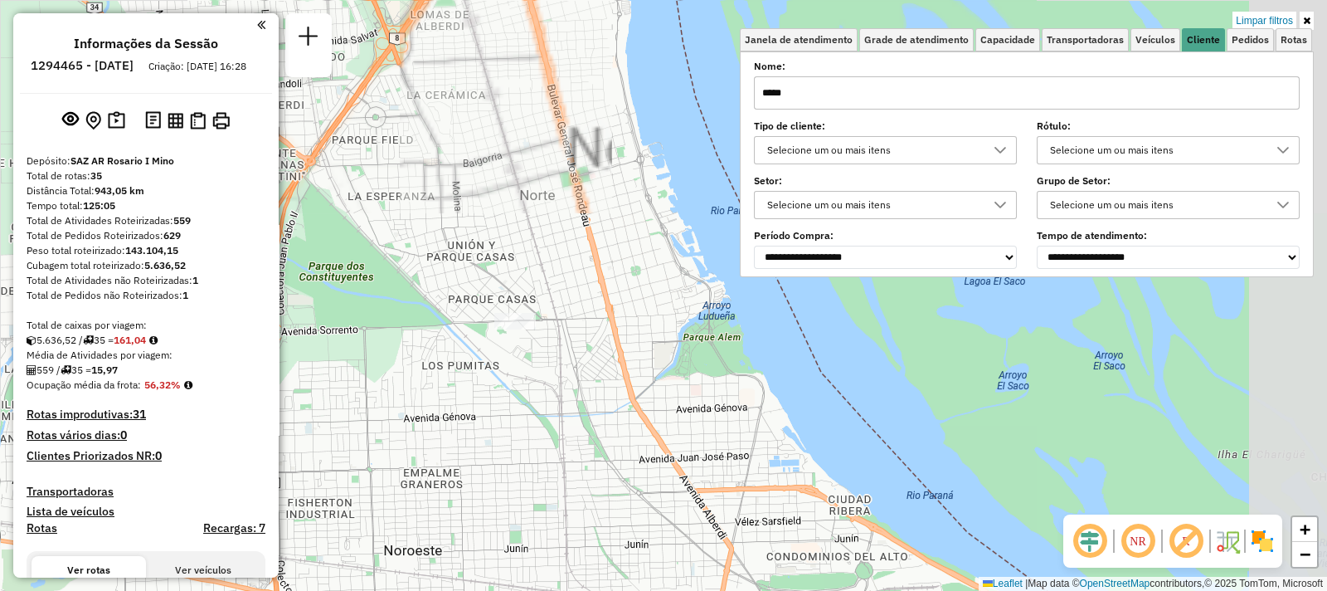
drag, startPoint x: 673, startPoint y: 281, endPoint x: 478, endPoint y: 366, distance: 212.5
click at [478, 366] on div "Limpar filtros Janela de atendimento Grade de atendimento Capacidade Transporta…" at bounding box center [663, 295] width 1327 height 591
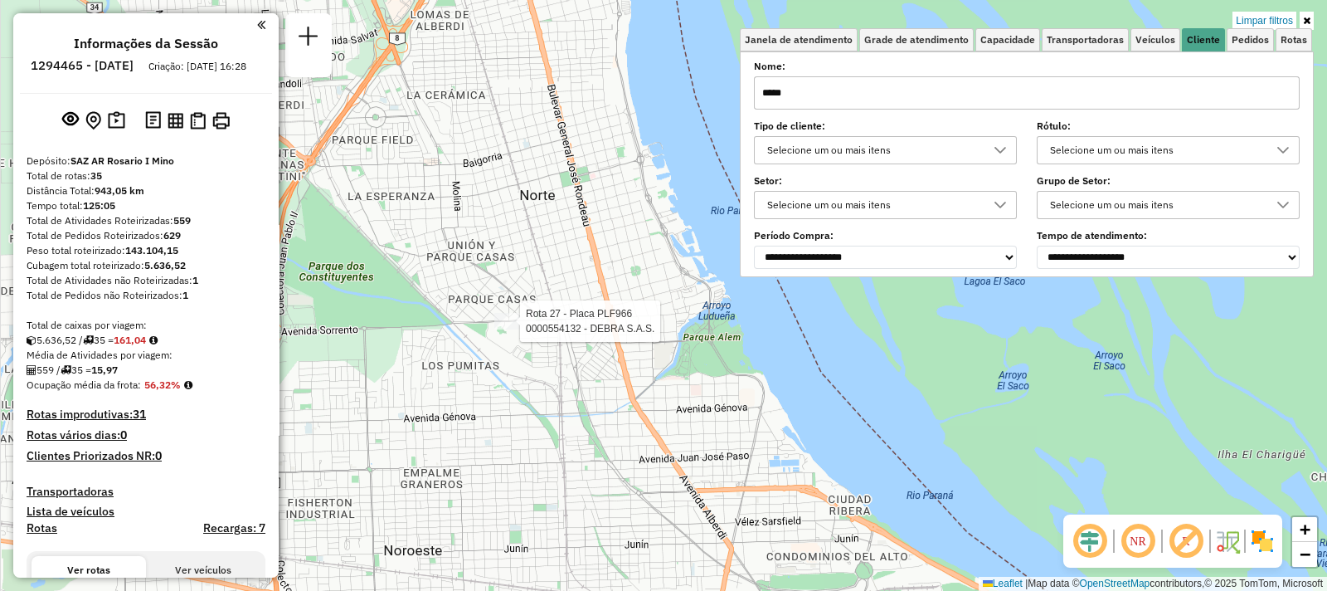
select select "**********"
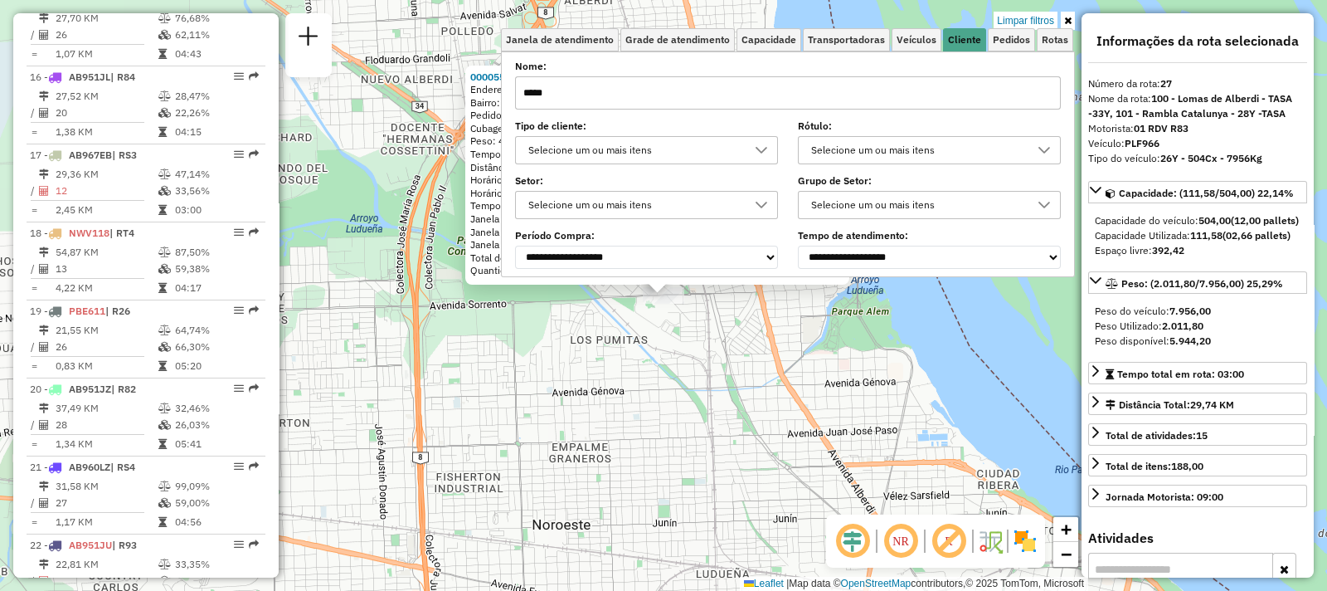
scroll to position [2626, 0]
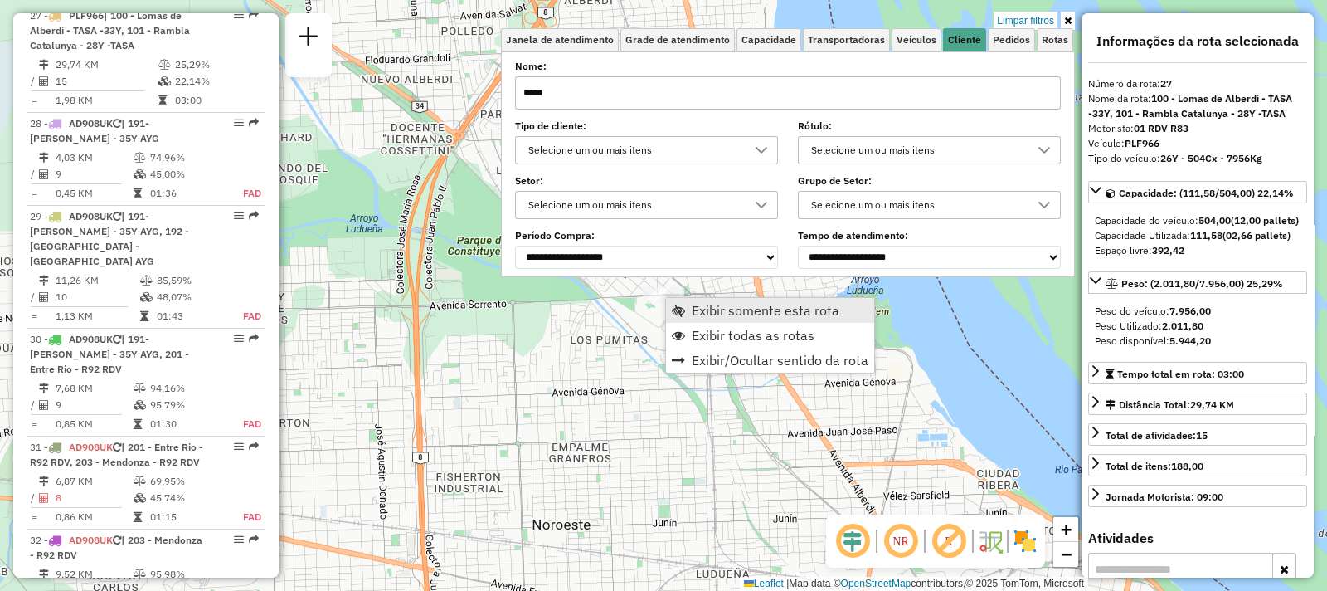
click at [698, 313] on span "Exibir somente esta rota" at bounding box center [766, 310] width 148 height 13
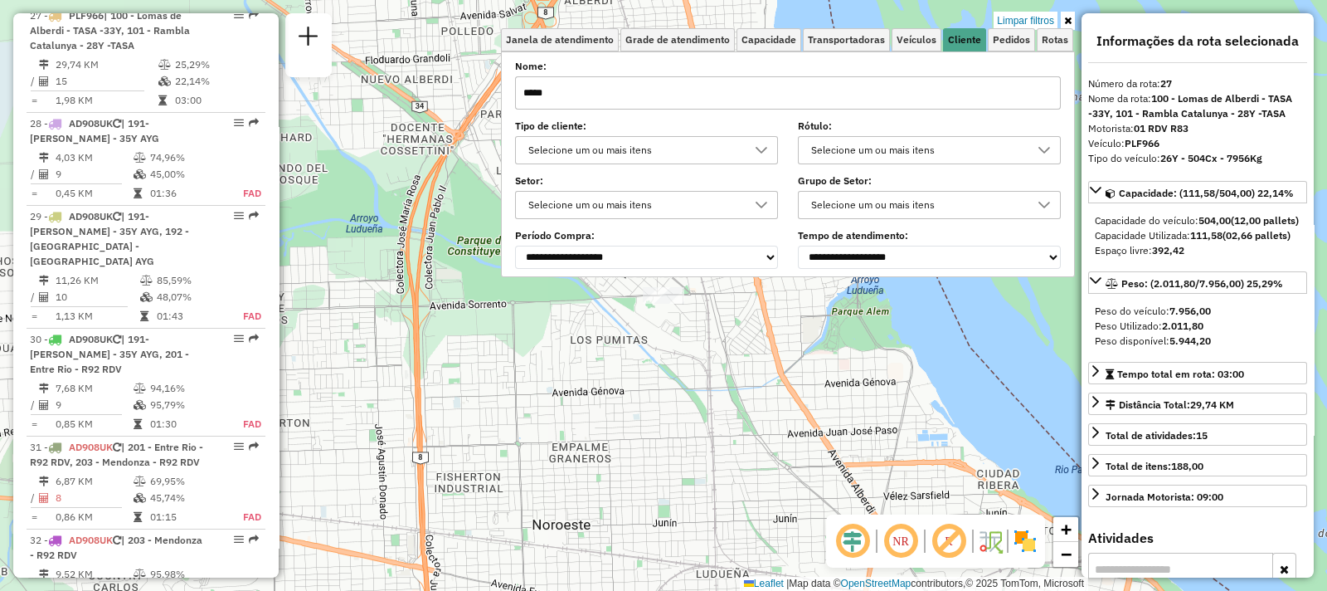
drag, startPoint x: 921, startPoint y: 79, endPoint x: 291, endPoint y: 93, distance: 629.8
click at [291, 93] on div "Limpar filtros Janela de atendimento Grade de atendimento Capacidade Transporta…" at bounding box center [663, 295] width 1327 height 591
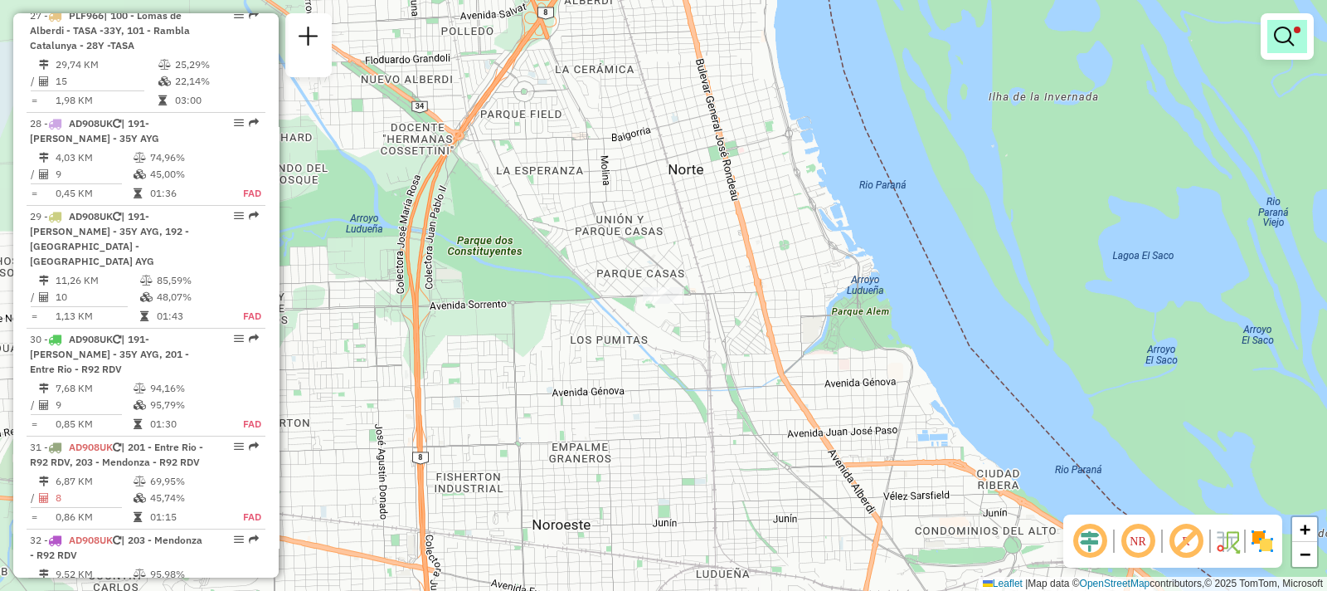
click at [1290, 39] on em at bounding box center [1284, 37] width 20 height 20
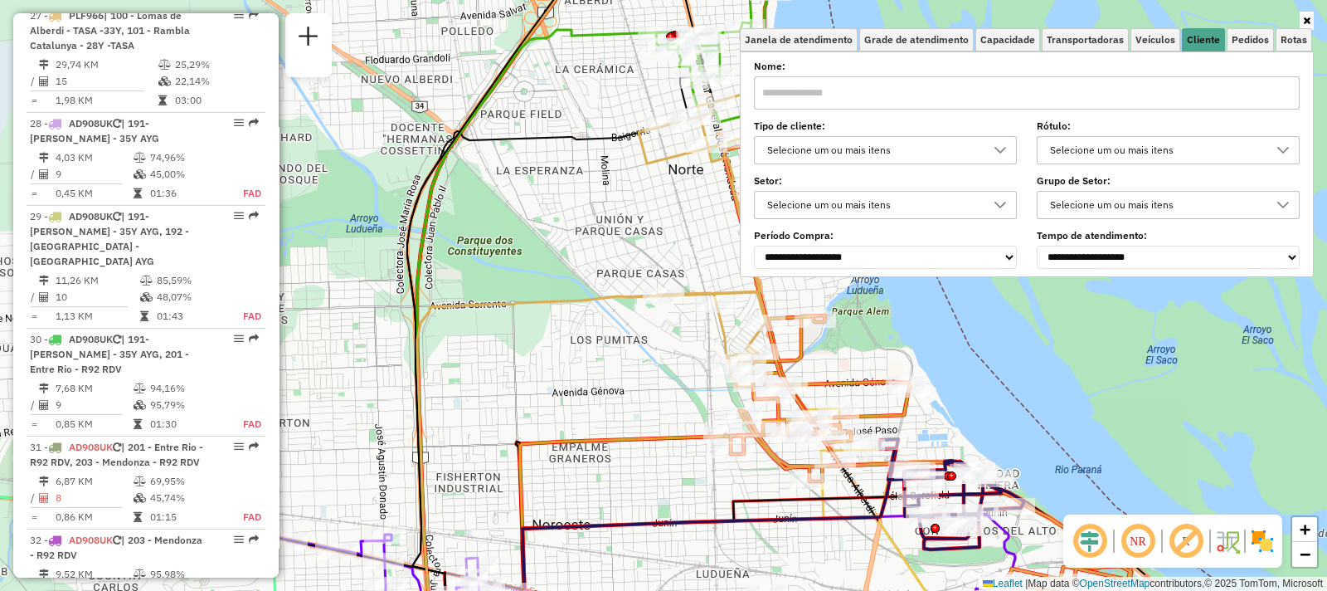
click at [629, 255] on div "Rota 27 - Placa PLF966 0000456787 - FUNDACION MAGNUM DOMUS Janela de atendiment…" at bounding box center [663, 295] width 1327 height 591
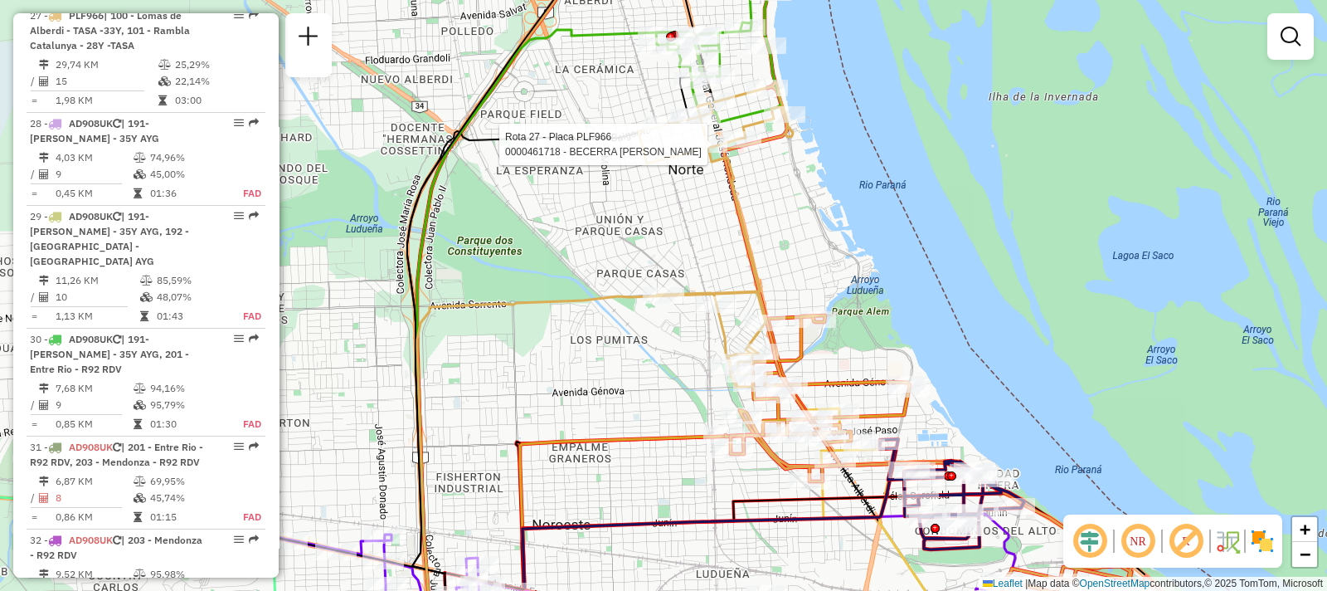
select select "**********"
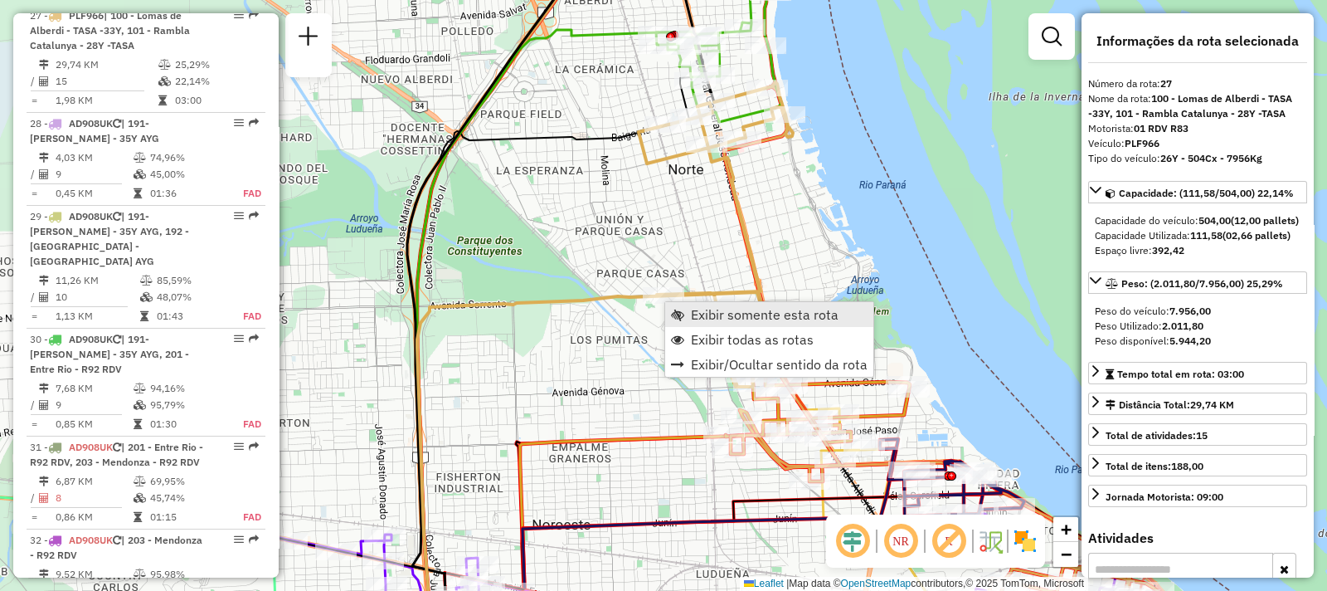
click at [698, 319] on span "Exibir somente esta rota" at bounding box center [765, 314] width 148 height 13
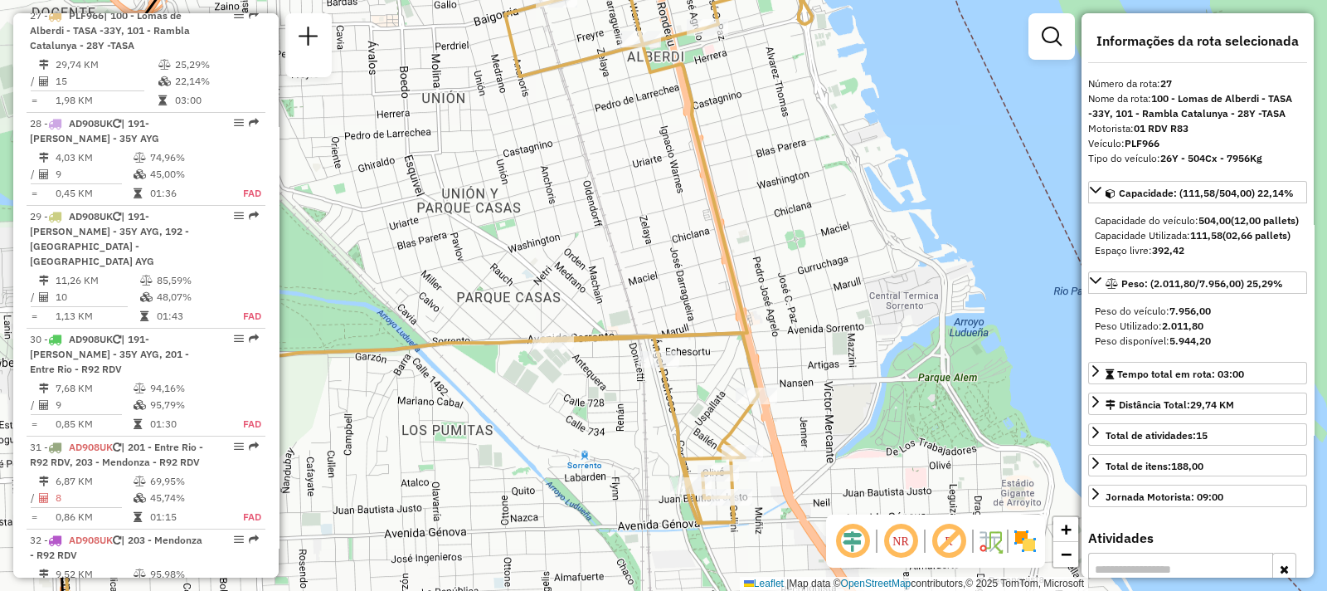
drag, startPoint x: 749, startPoint y: 209, endPoint x: 776, endPoint y: 267, distance: 63.8
click at [776, 267] on div "Janela de atendimento Grade de atendimento Capacidade Transportadoras Veículos …" at bounding box center [663, 295] width 1327 height 591
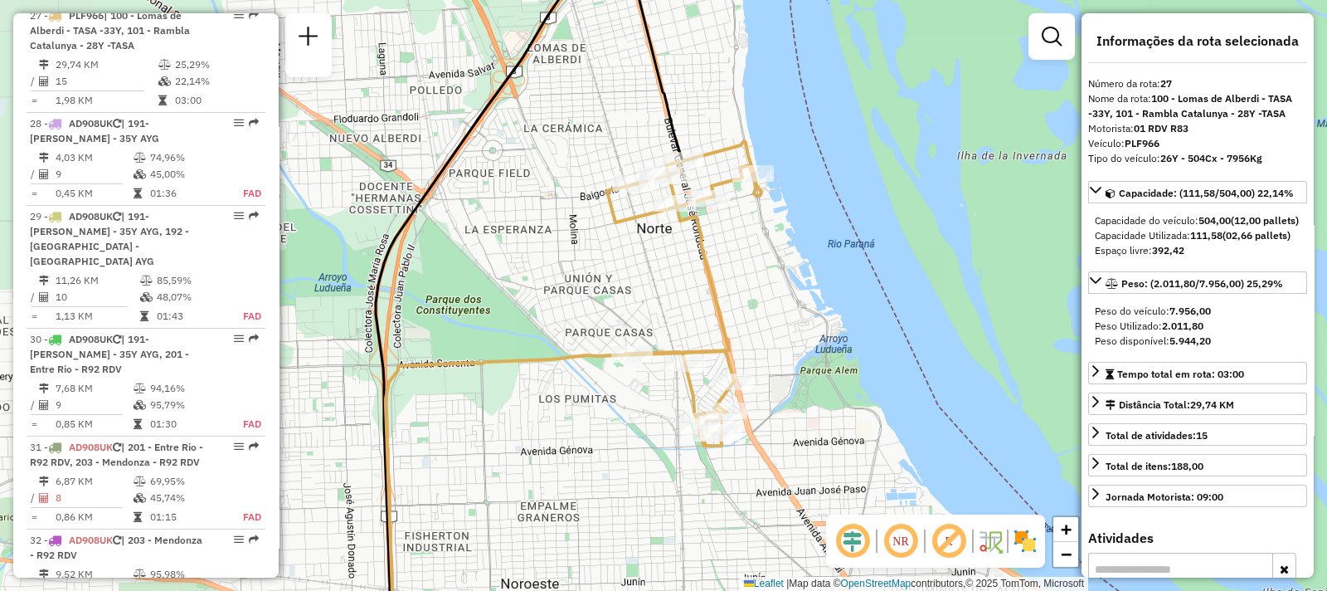
drag, startPoint x: 878, startPoint y: 253, endPoint x: 840, endPoint y: 296, distance: 57.0
click at [840, 296] on div "Janela de atendimento Grade de atendimento Capacidade Transportadoras Veículos …" at bounding box center [663, 295] width 1327 height 591
